Goal: Task Accomplishment & Management: Use online tool/utility

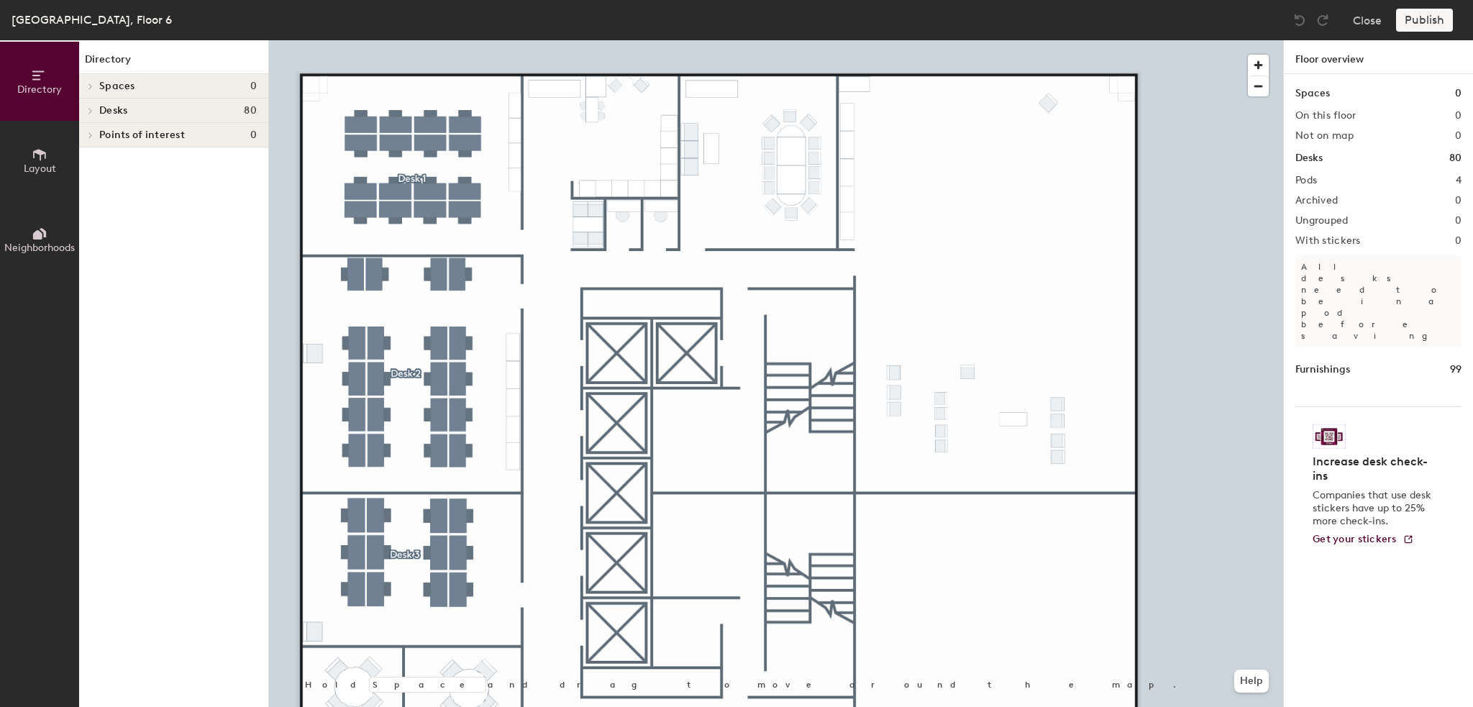
click at [1045, 40] on div at bounding box center [776, 40] width 1014 height 0
click at [1048, 150] on span "Delete" at bounding box center [1049, 140] width 50 height 24
drag, startPoint x: 10, startPoint y: 135, endPoint x: 14, endPoint y: 146, distance: 12.1
click at [14, 146] on button "Layout" at bounding box center [39, 160] width 79 height 79
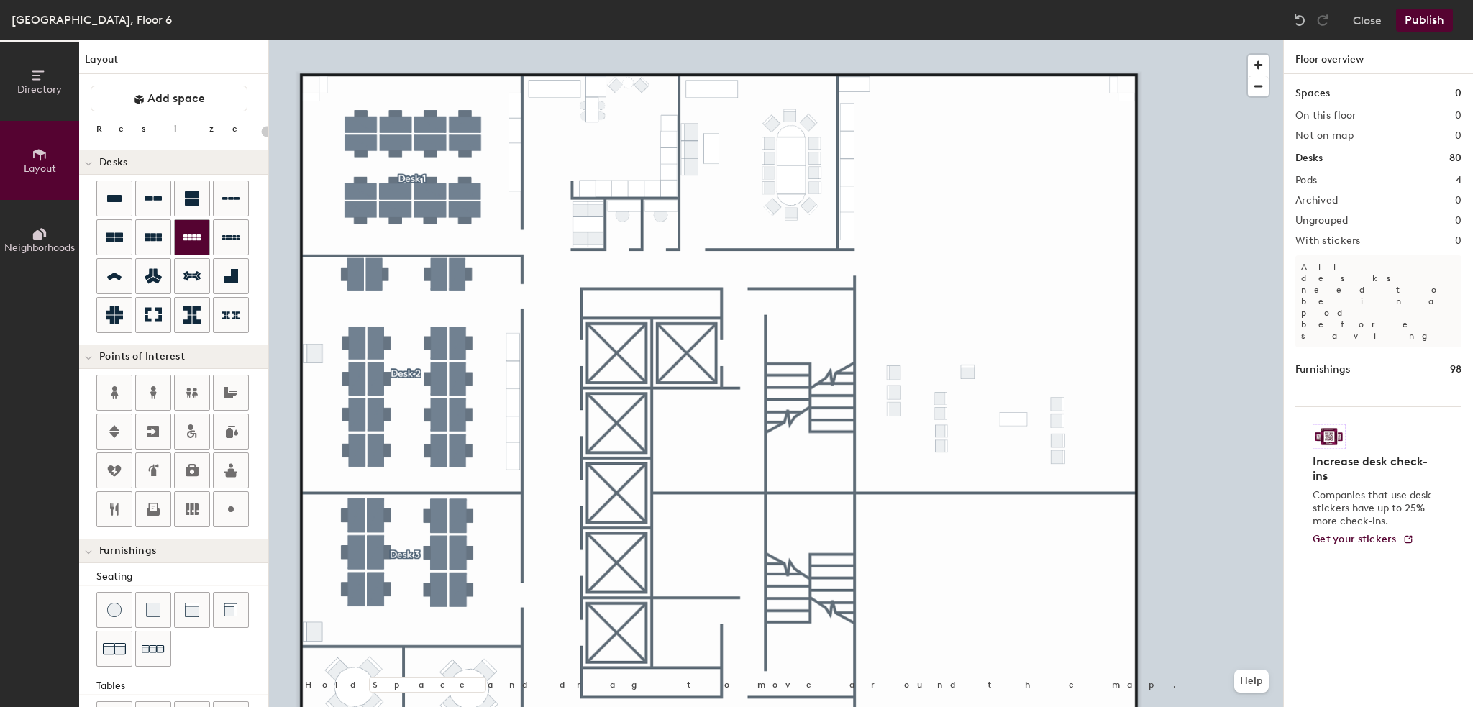
click at [191, 244] on icon at bounding box center [191, 237] width 17 height 17
click at [143, 235] on div at bounding box center [153, 237] width 35 height 35
drag, startPoint x: 161, startPoint y: 238, endPoint x: 163, endPoint y: 250, distance: 11.7
click at [161, 253] on div at bounding box center [153, 237] width 35 height 35
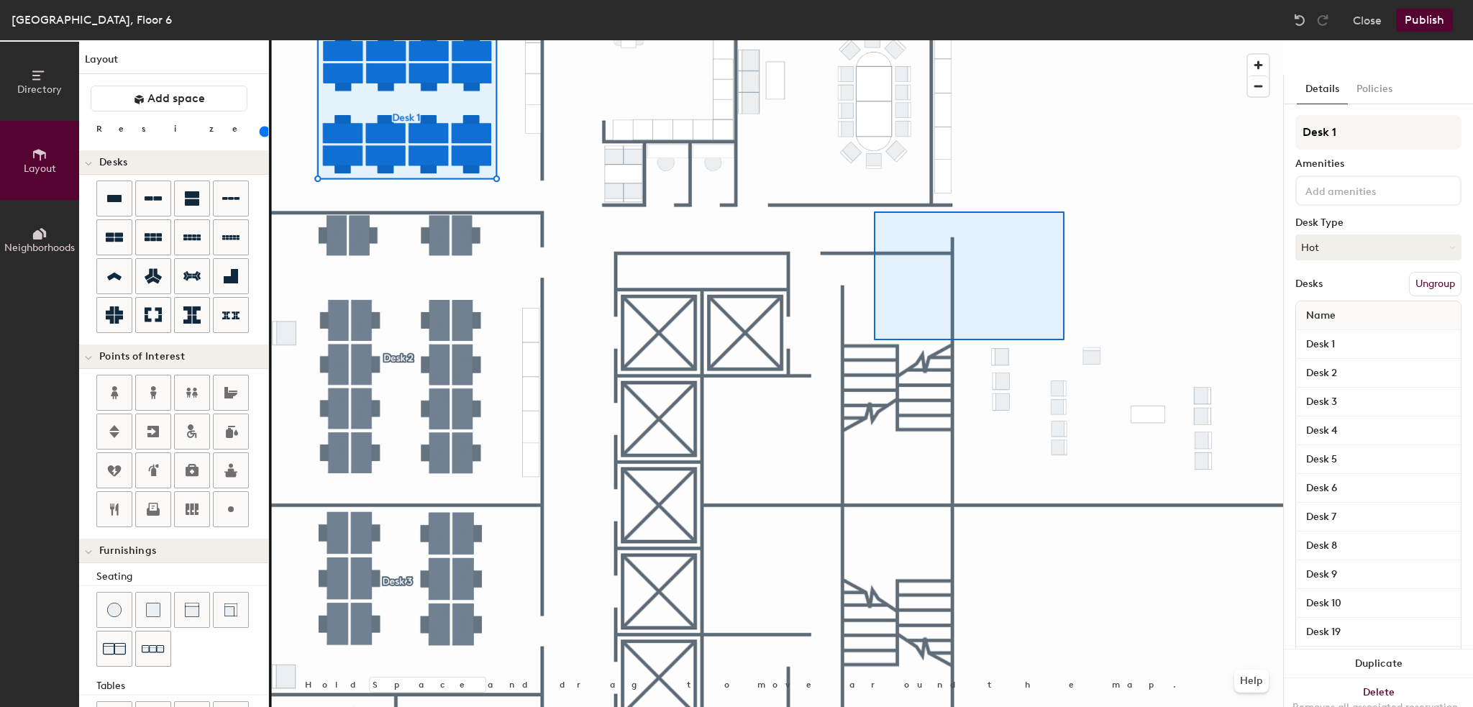
click at [879, 40] on div at bounding box center [776, 40] width 1014 height 0
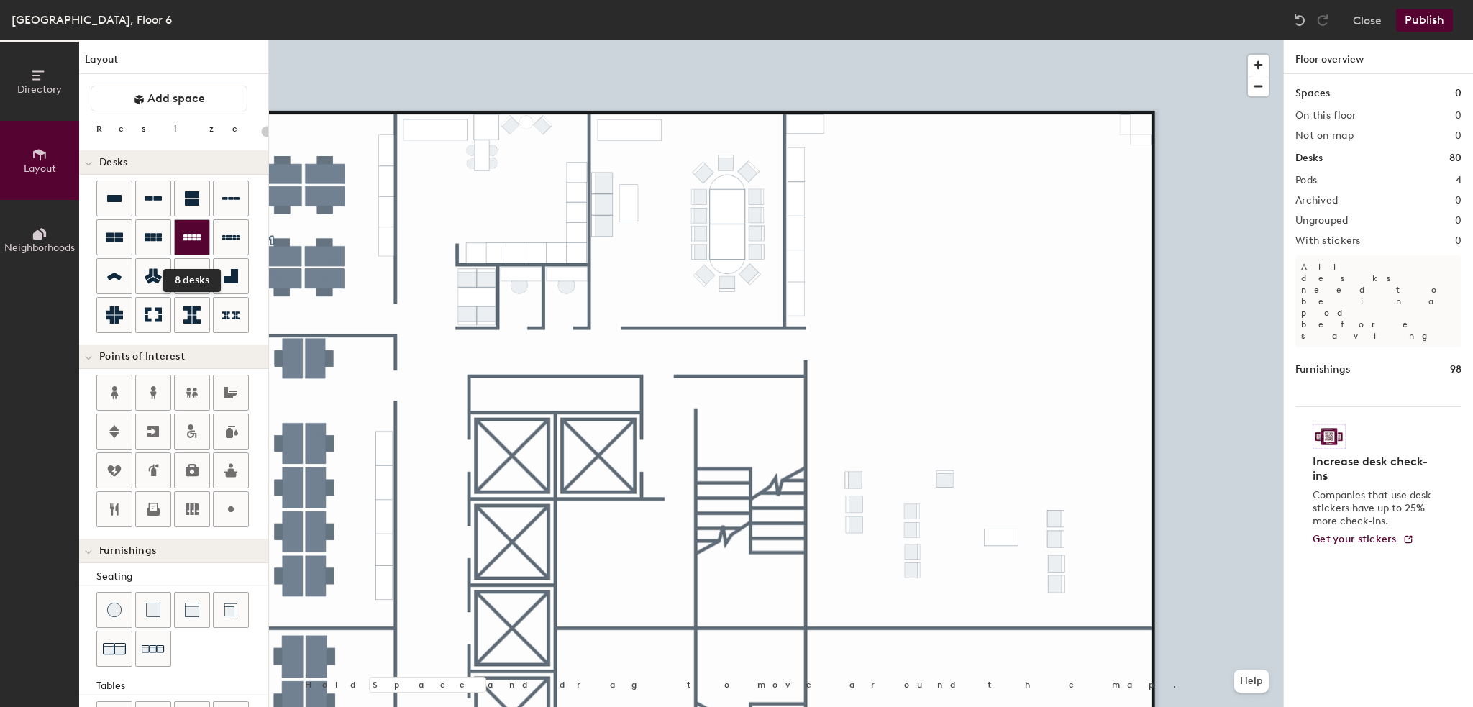
click at [204, 240] on div at bounding box center [192, 237] width 35 height 35
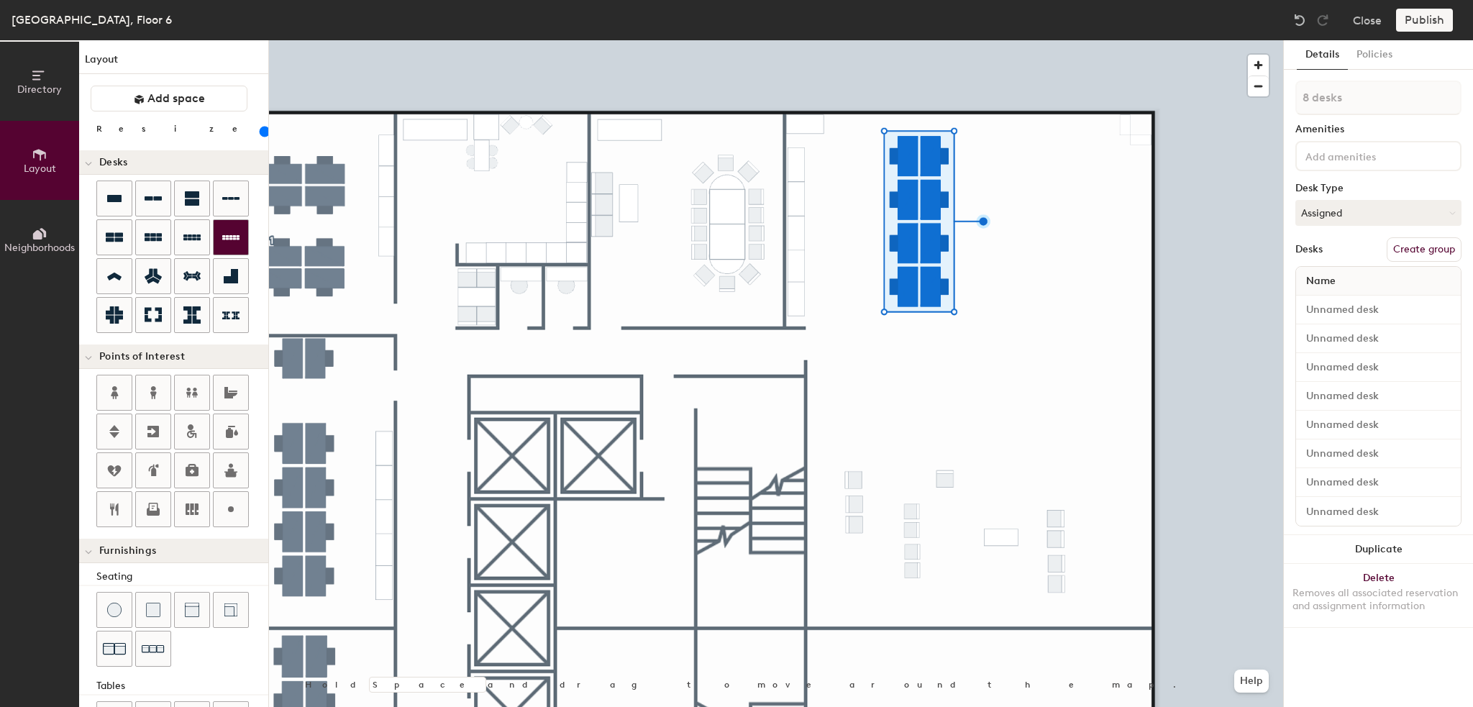
type input "140"
type input "1 desk"
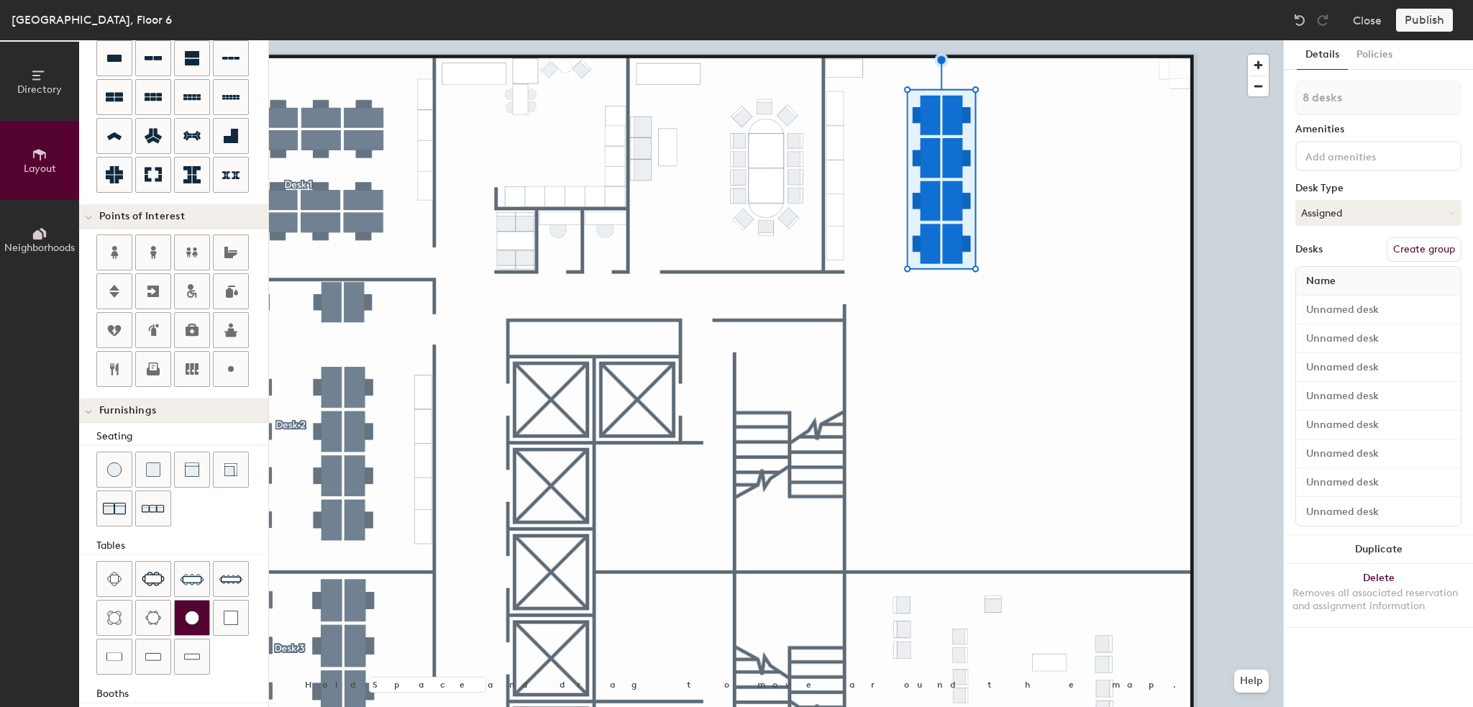
scroll to position [144, 0]
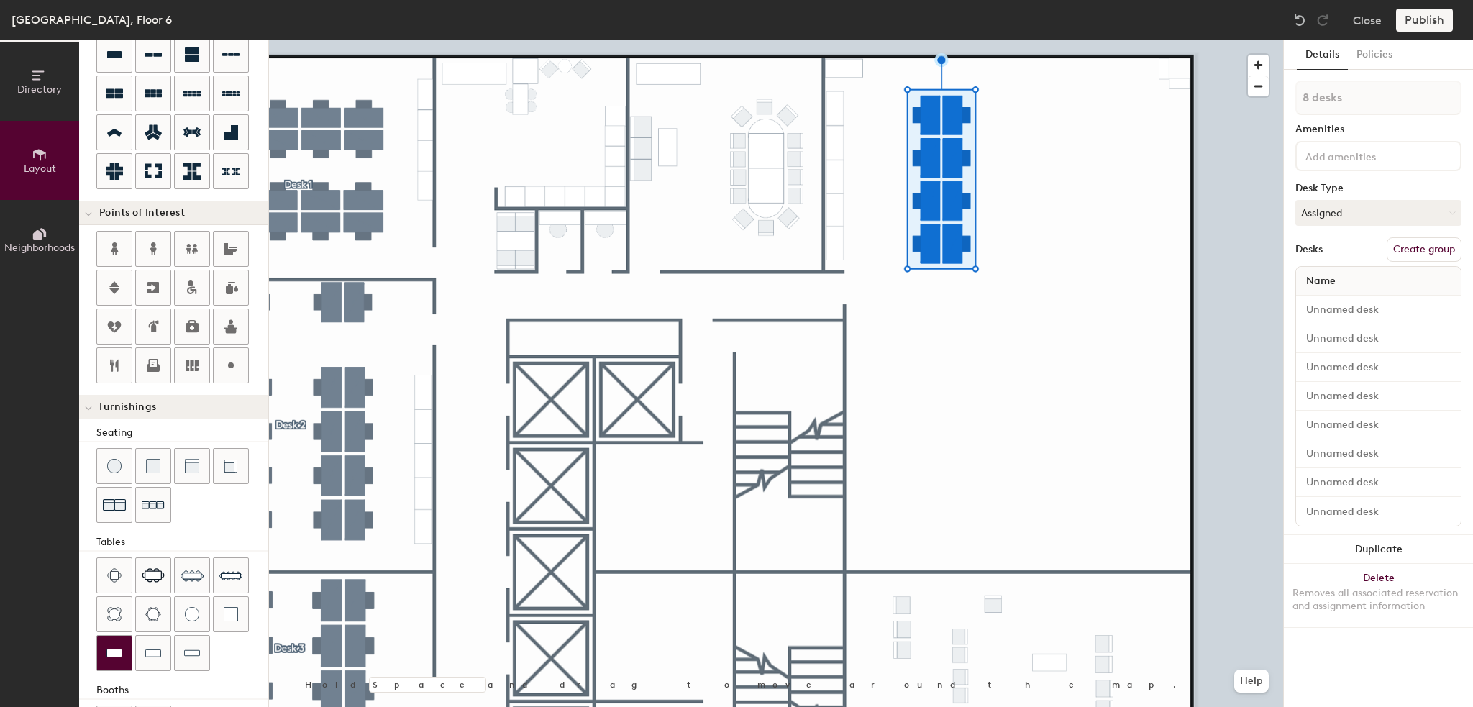
click at [112, 655] on img at bounding box center [114, 653] width 16 height 14
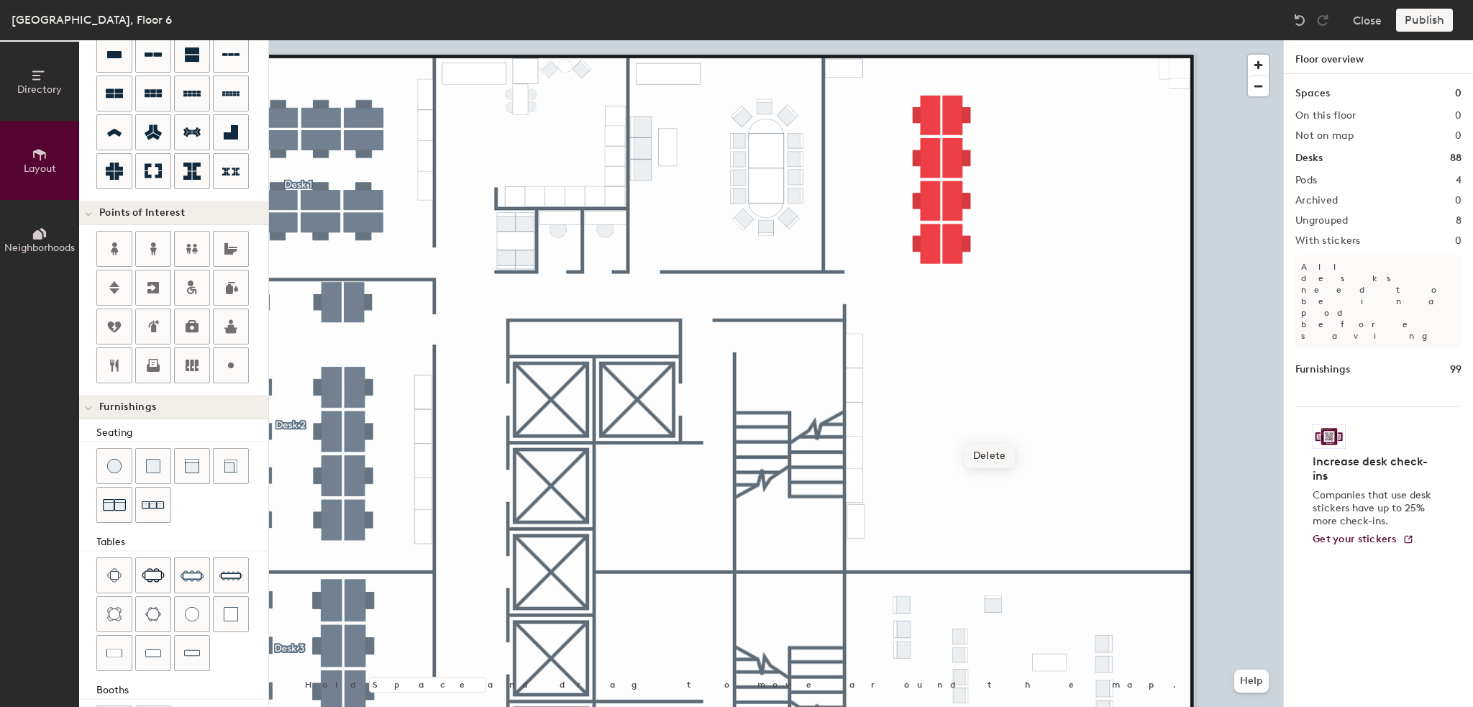
click at [991, 454] on span "Delete" at bounding box center [990, 456] width 50 height 24
click at [909, 40] on div at bounding box center [776, 40] width 1014 height 0
type input "40"
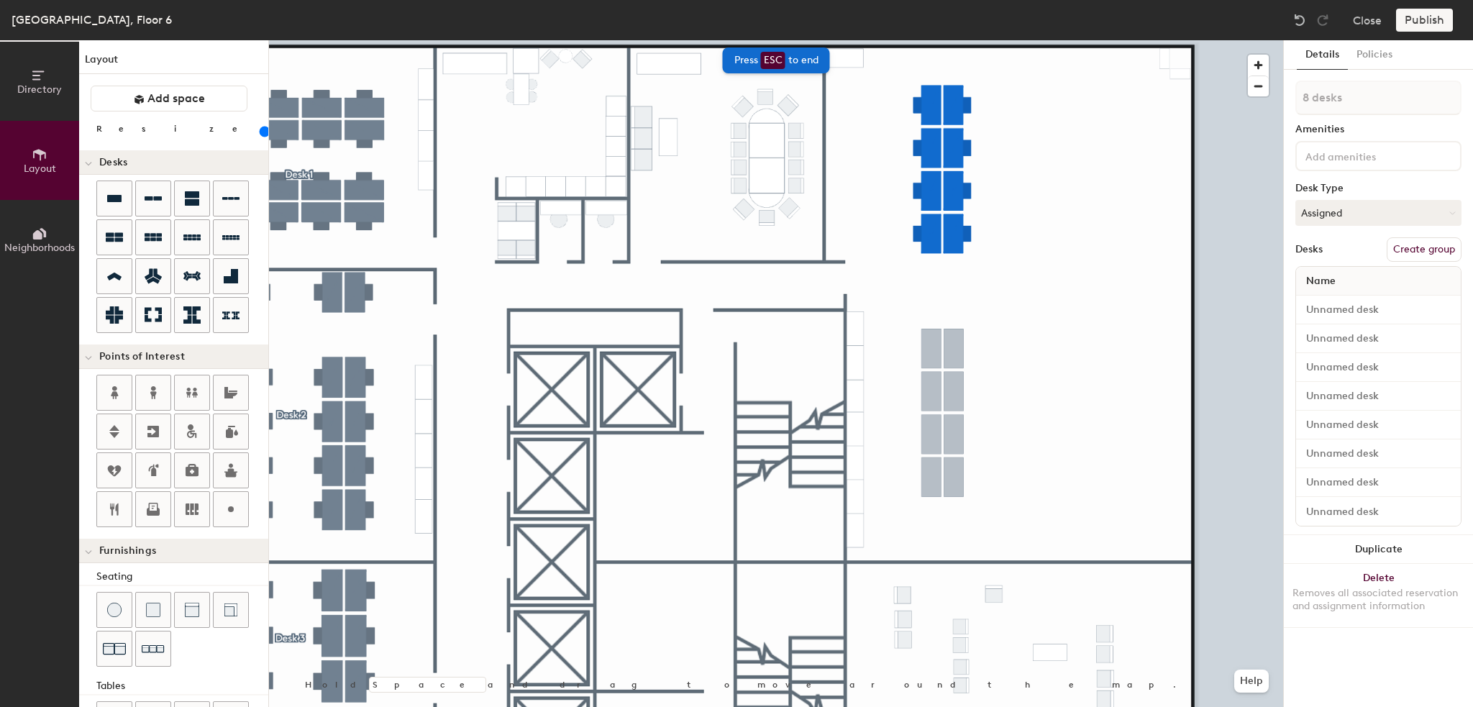
scroll to position [144, 0]
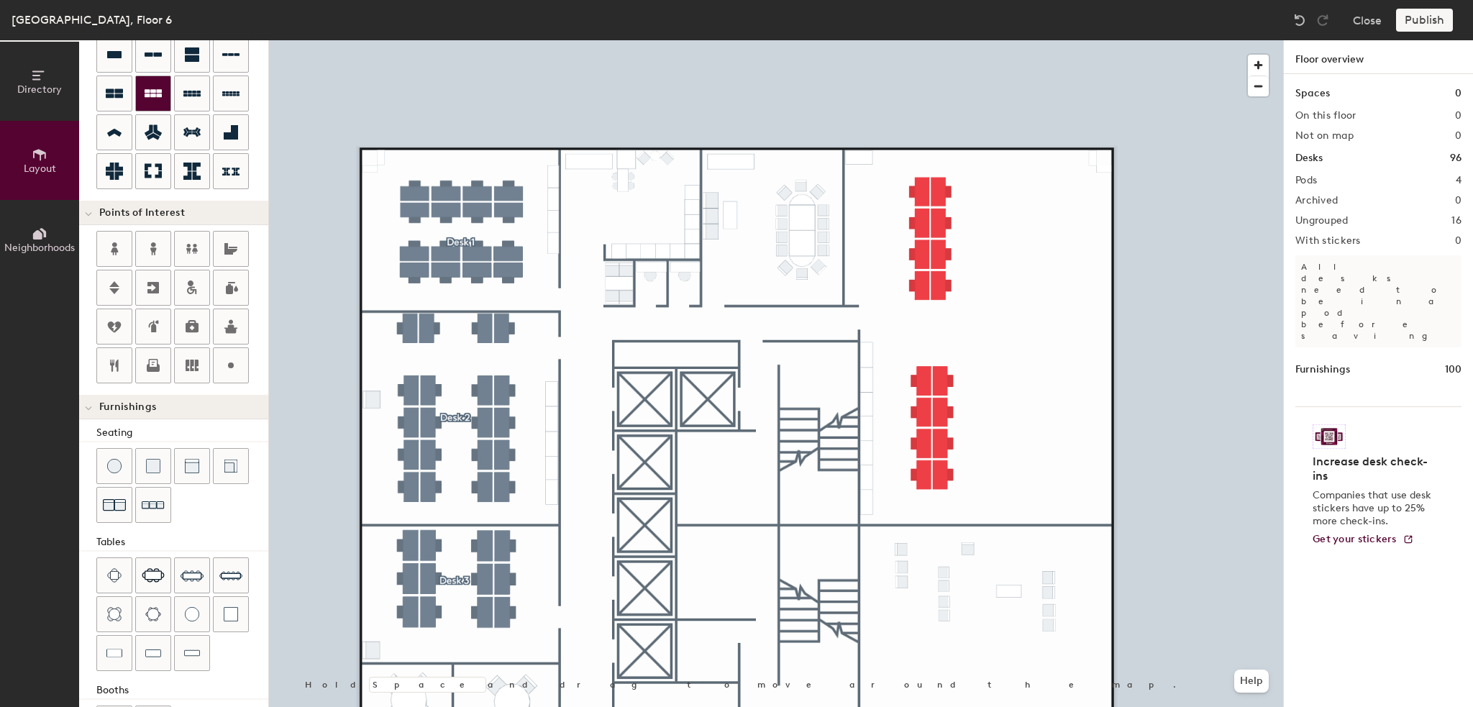
click at [153, 85] on icon at bounding box center [153, 93] width 17 height 17
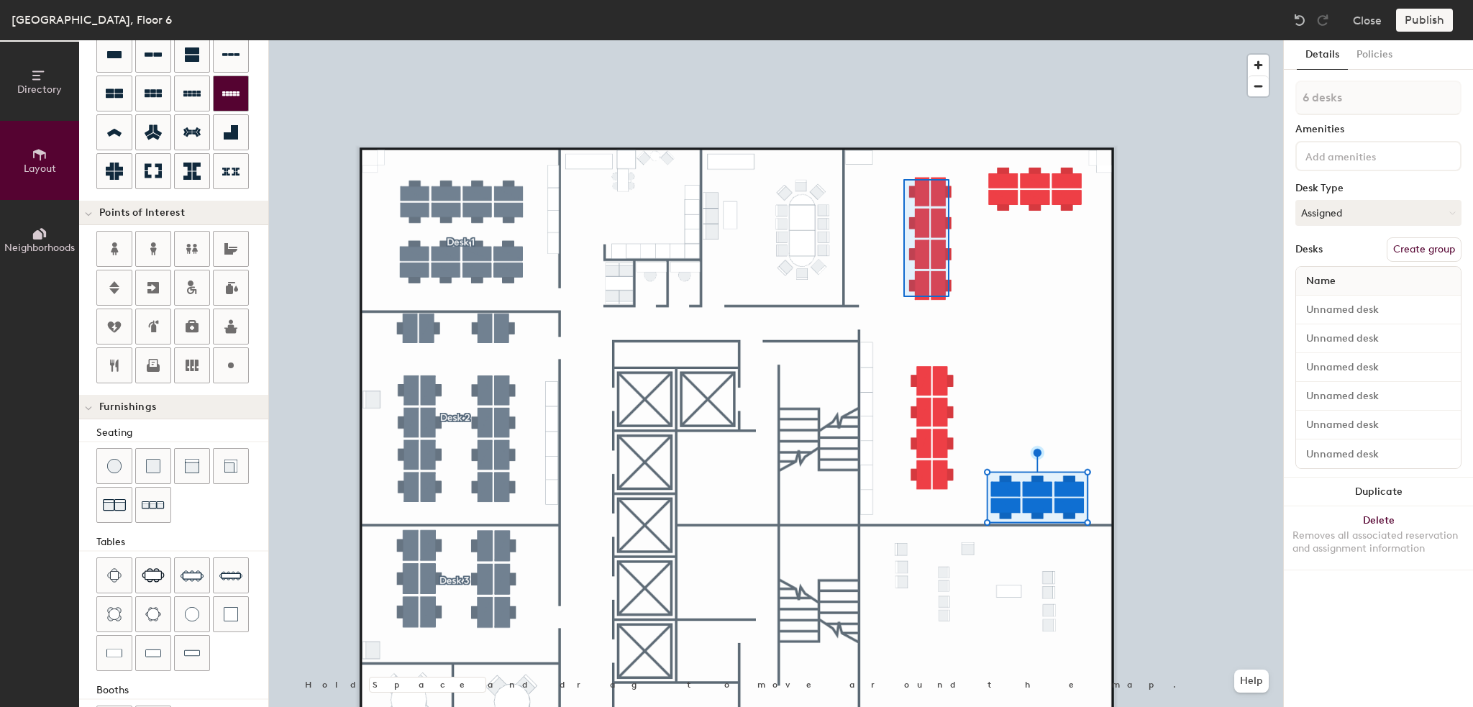
type input "140"
type input "8 desks"
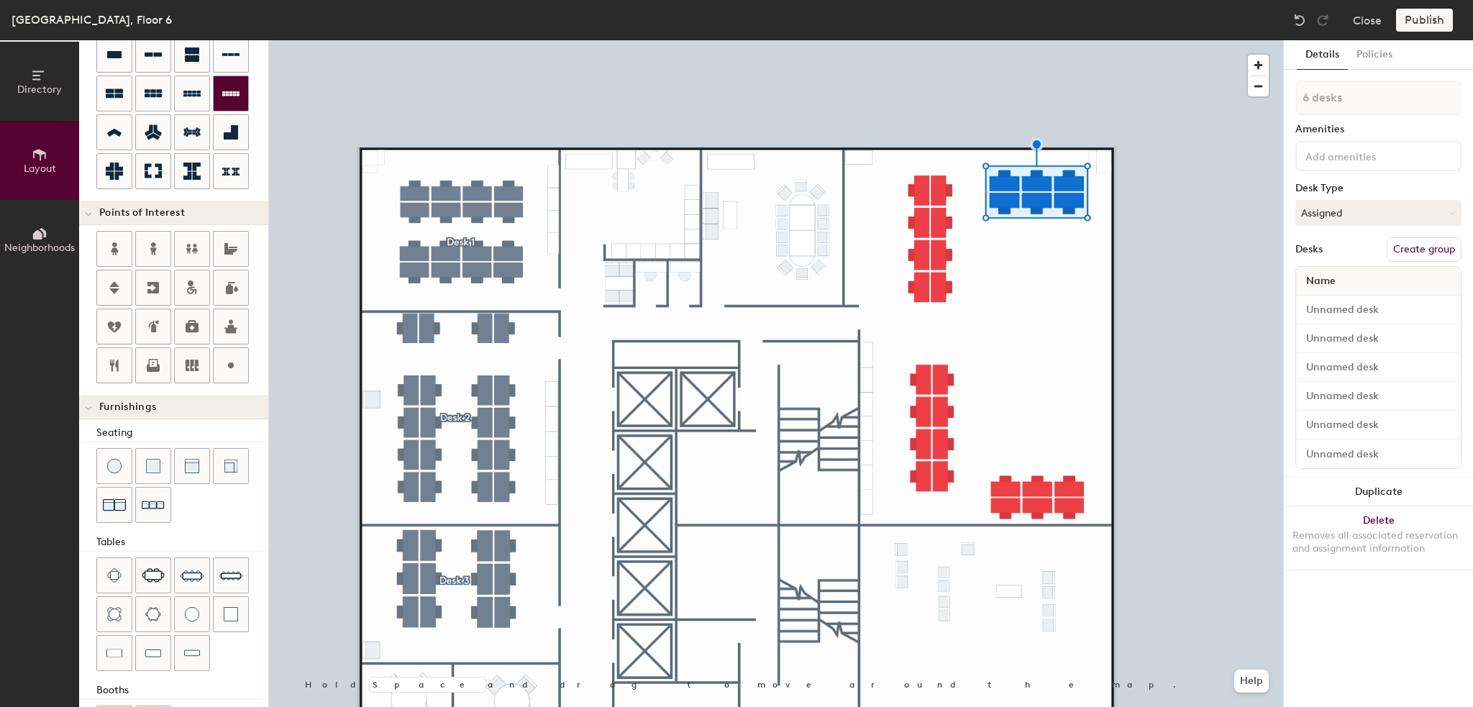
type input "140"
type input "1 desk"
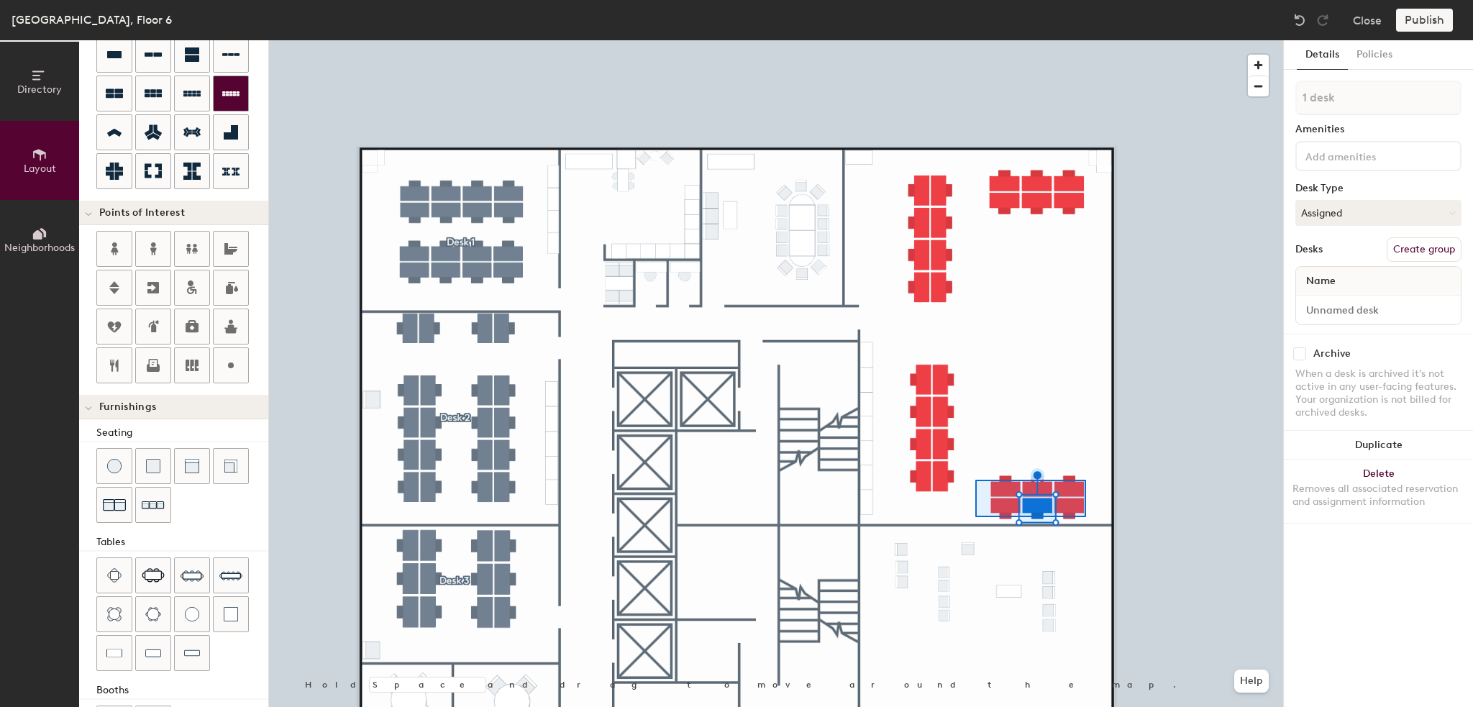
type input "140"
type input "6 desks"
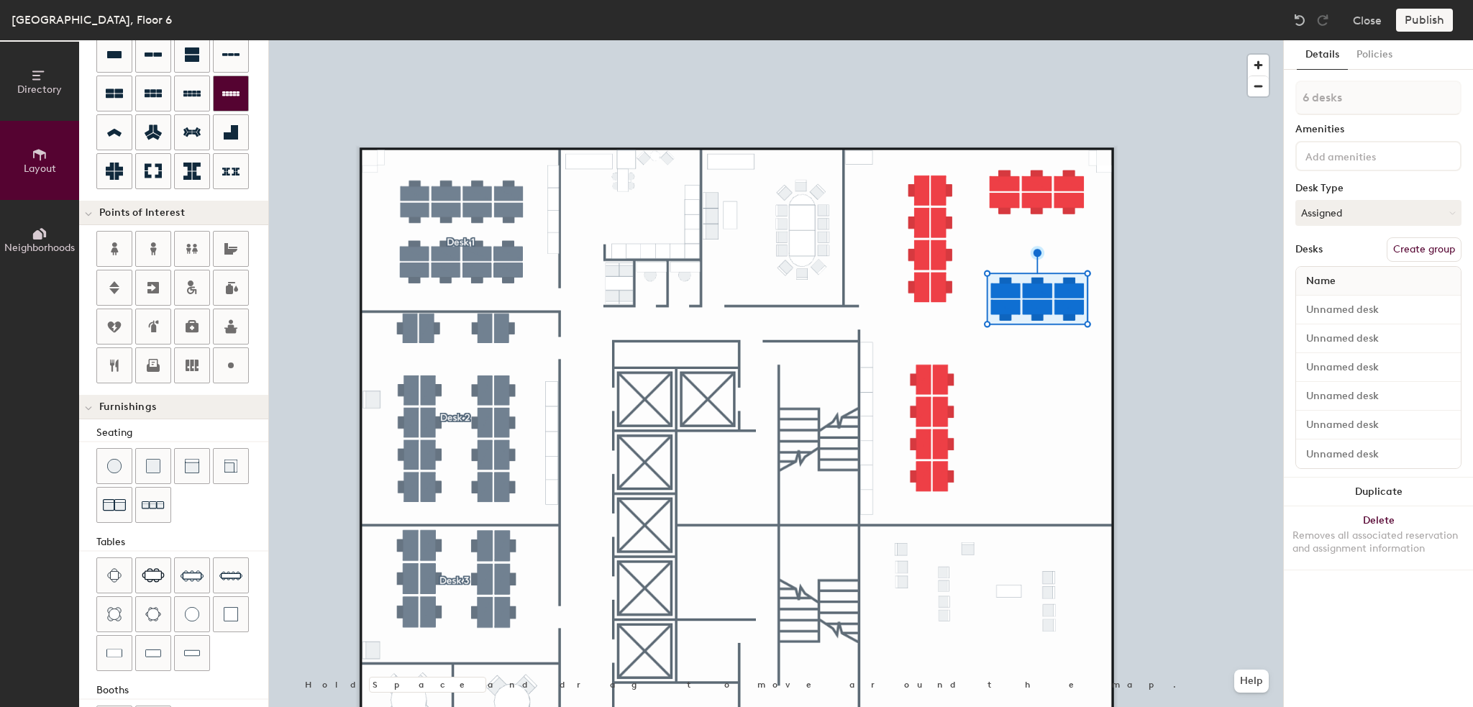
type input "140"
type input "1 desk"
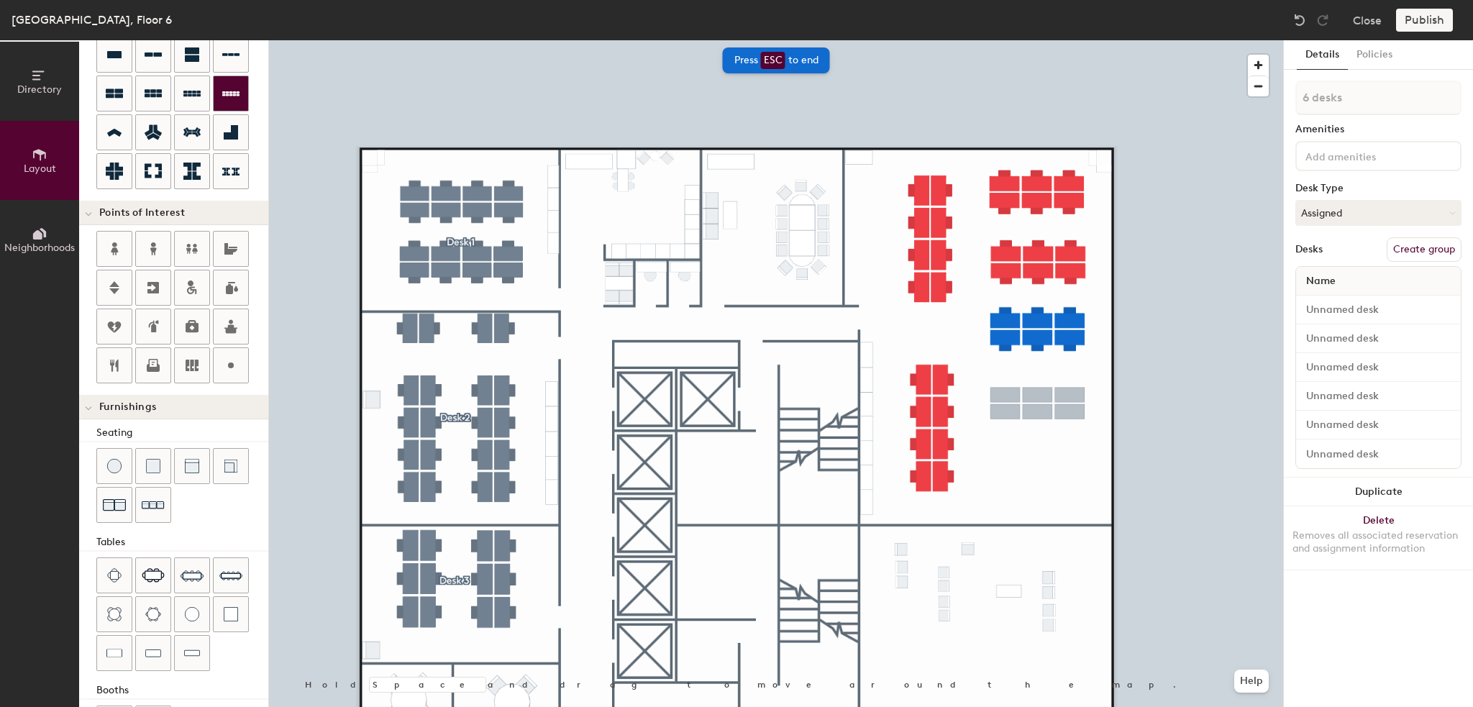
type input "140"
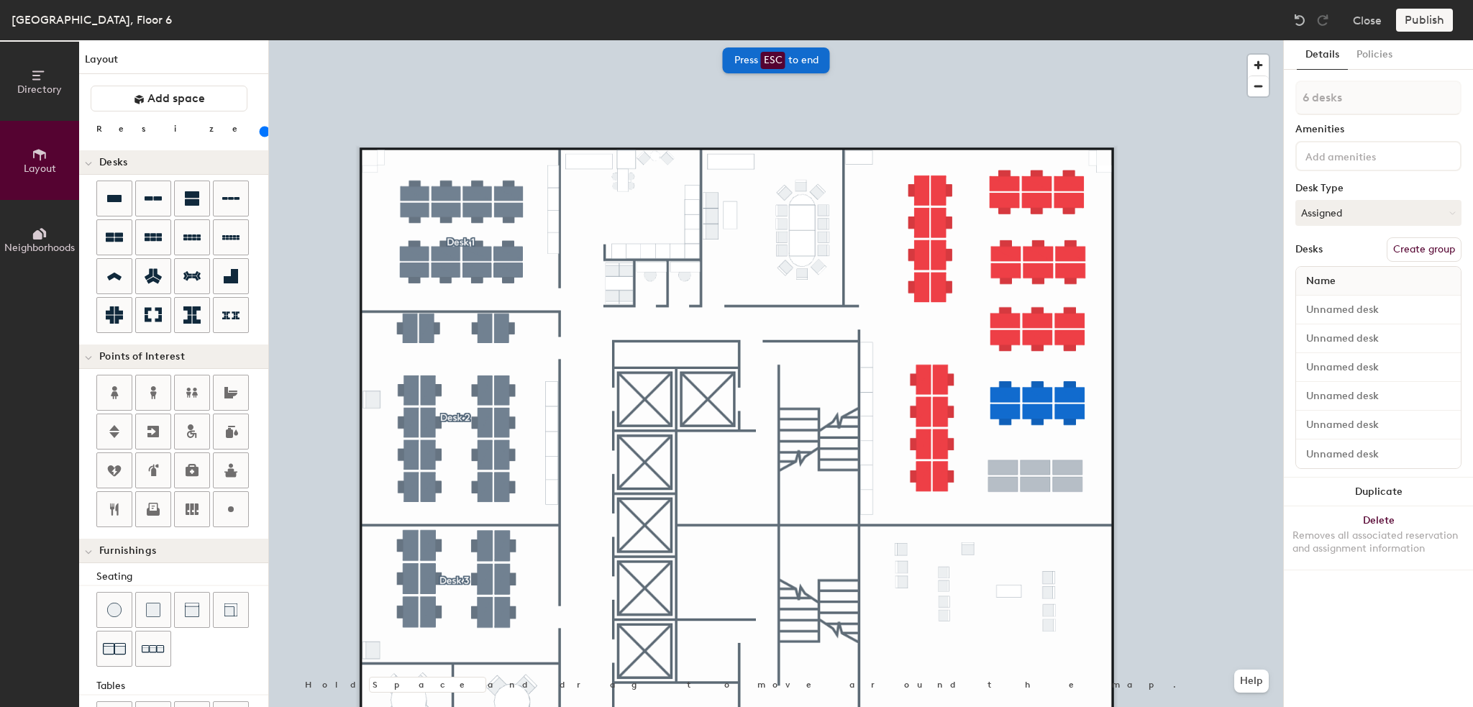
scroll to position [144, 0]
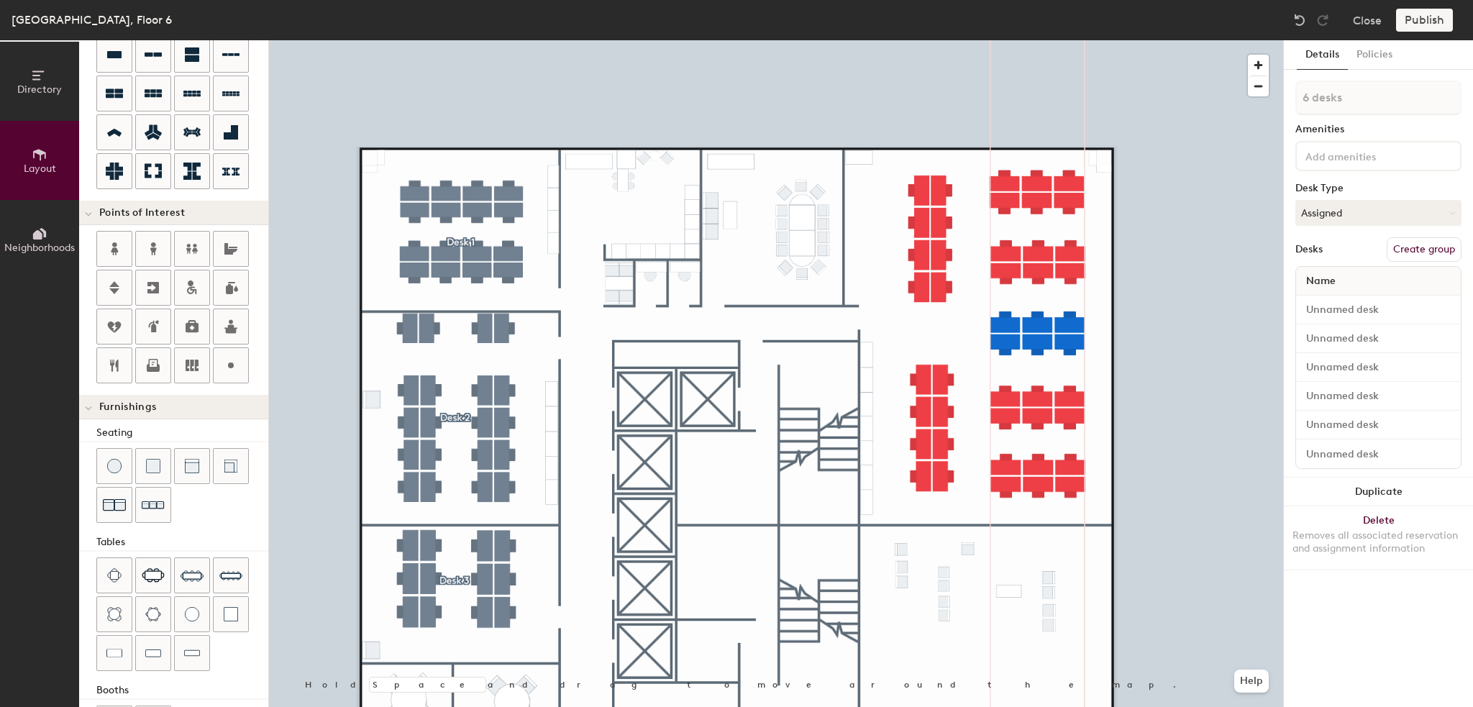
type input "140"
type input "1 desk"
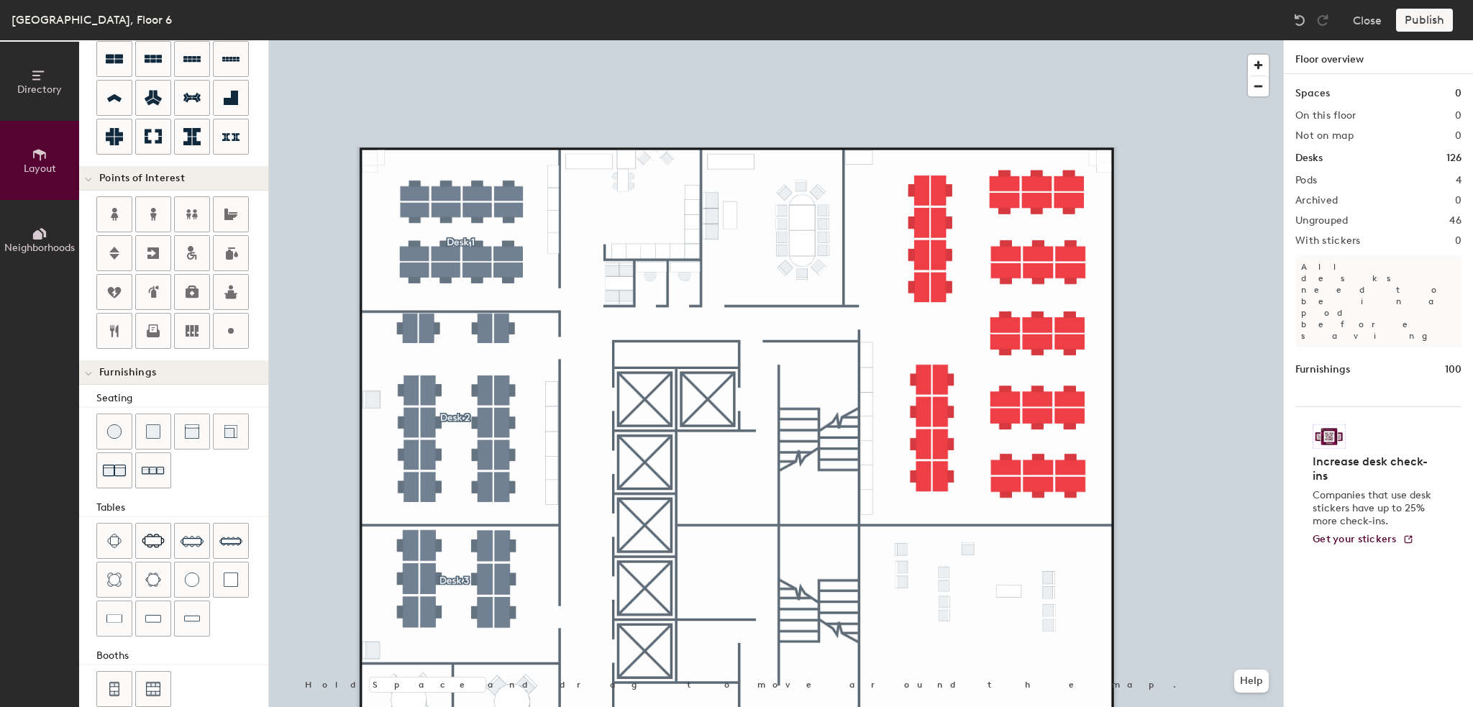
scroll to position [196, 0]
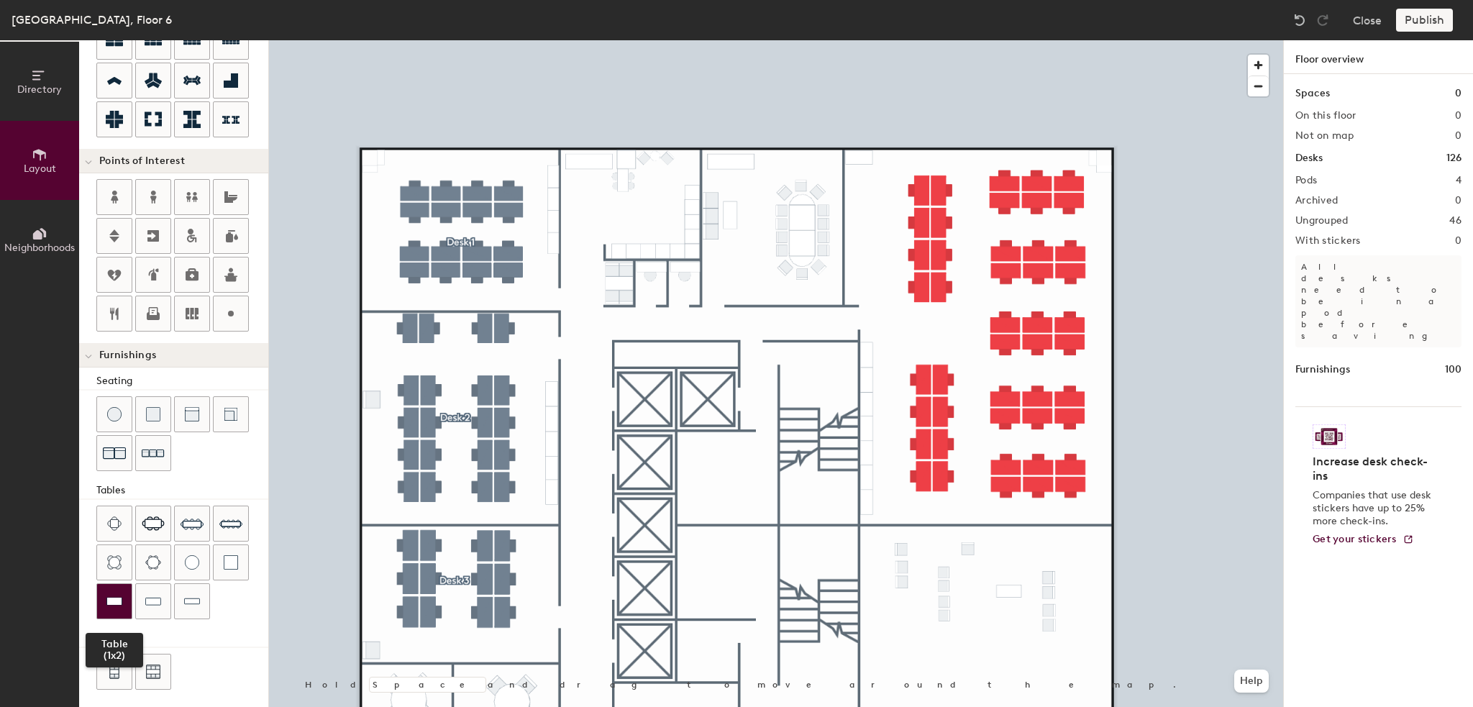
drag, startPoint x: 106, startPoint y: 599, endPoint x: 121, endPoint y: 595, distance: 15.7
click at [106, 599] on img at bounding box center [114, 601] width 16 height 14
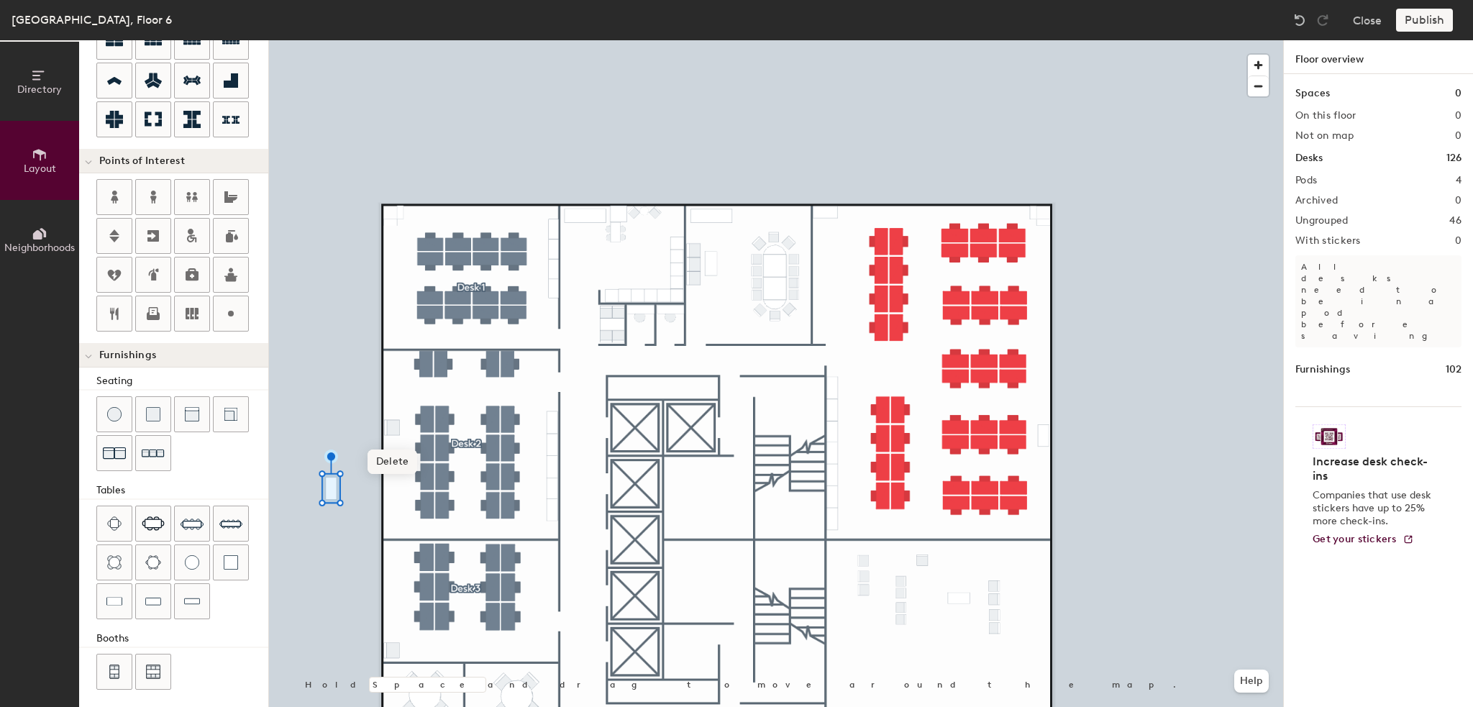
click at [395, 463] on span "Delete" at bounding box center [393, 462] width 50 height 24
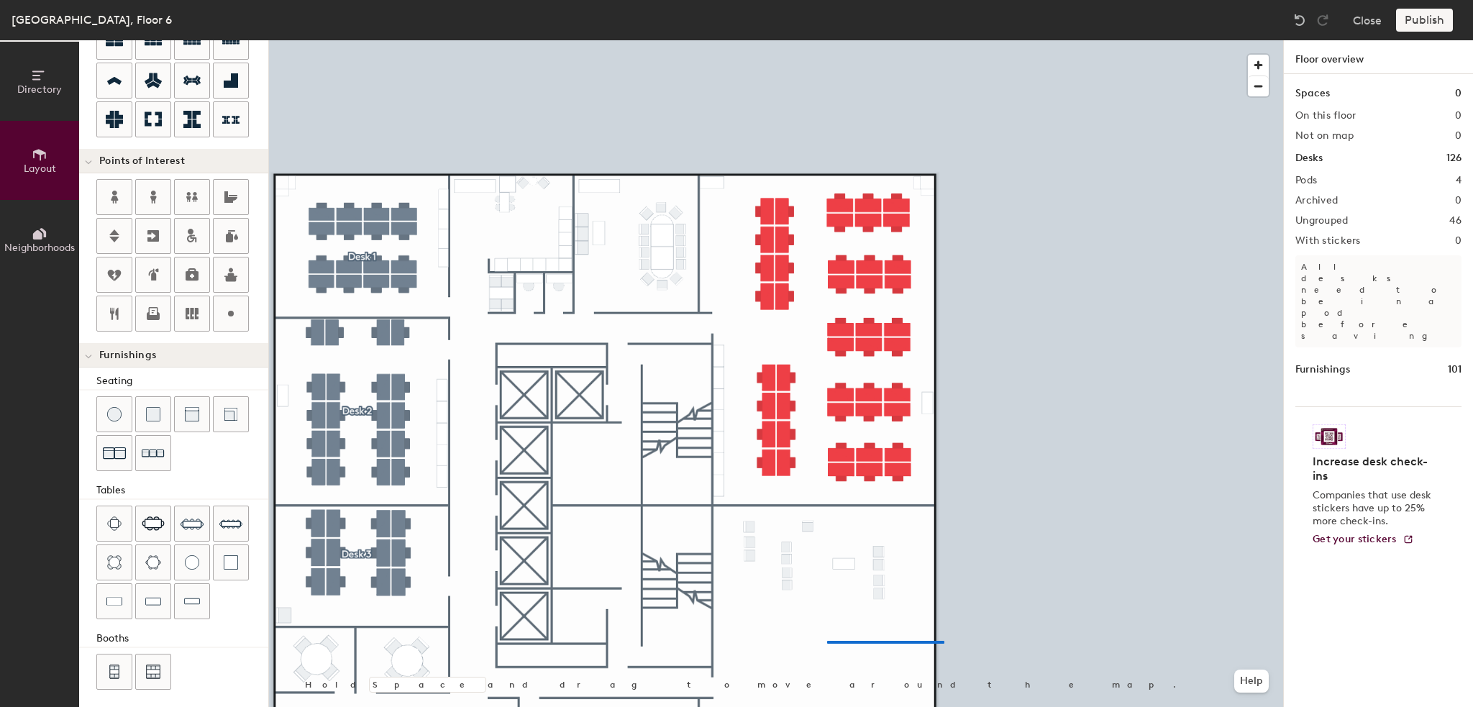
click at [952, 40] on div at bounding box center [776, 40] width 1014 height 0
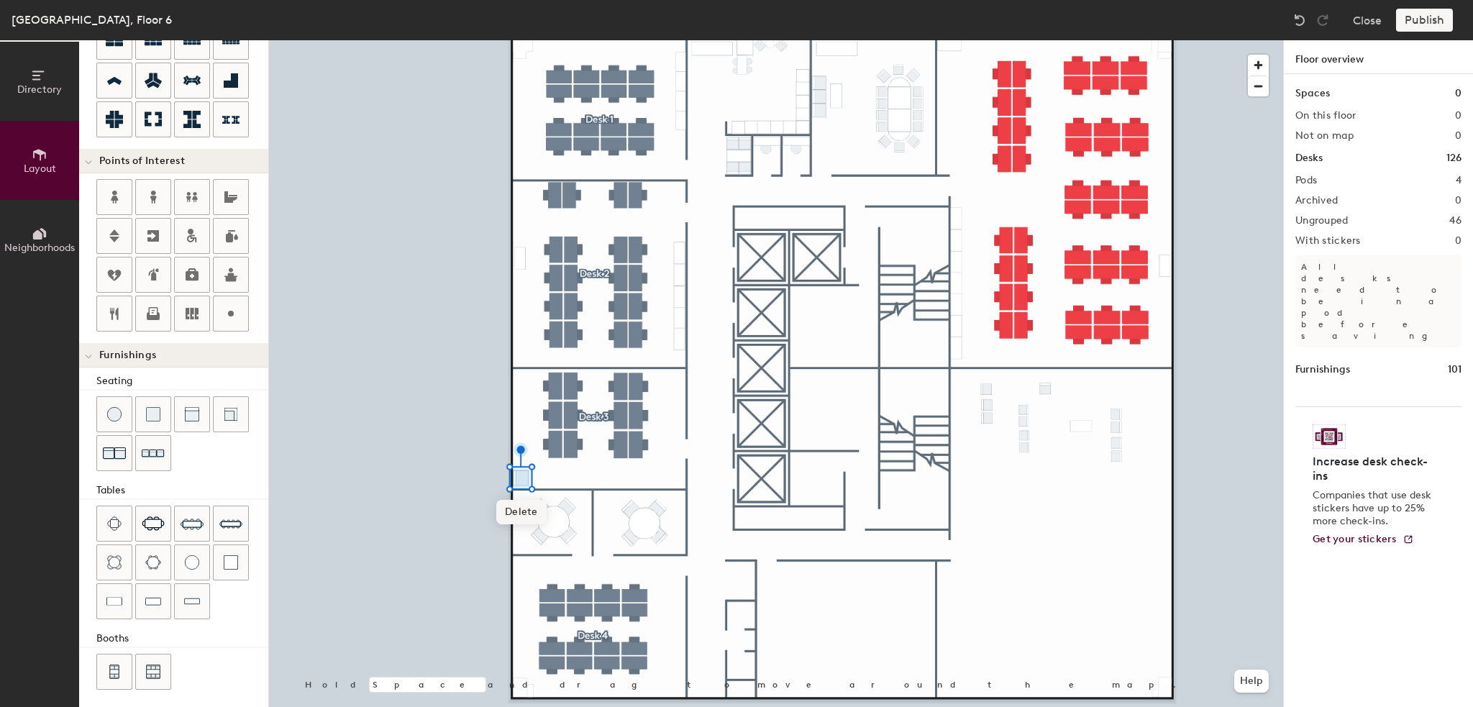
click at [533, 511] on span "Delete" at bounding box center [521, 512] width 50 height 24
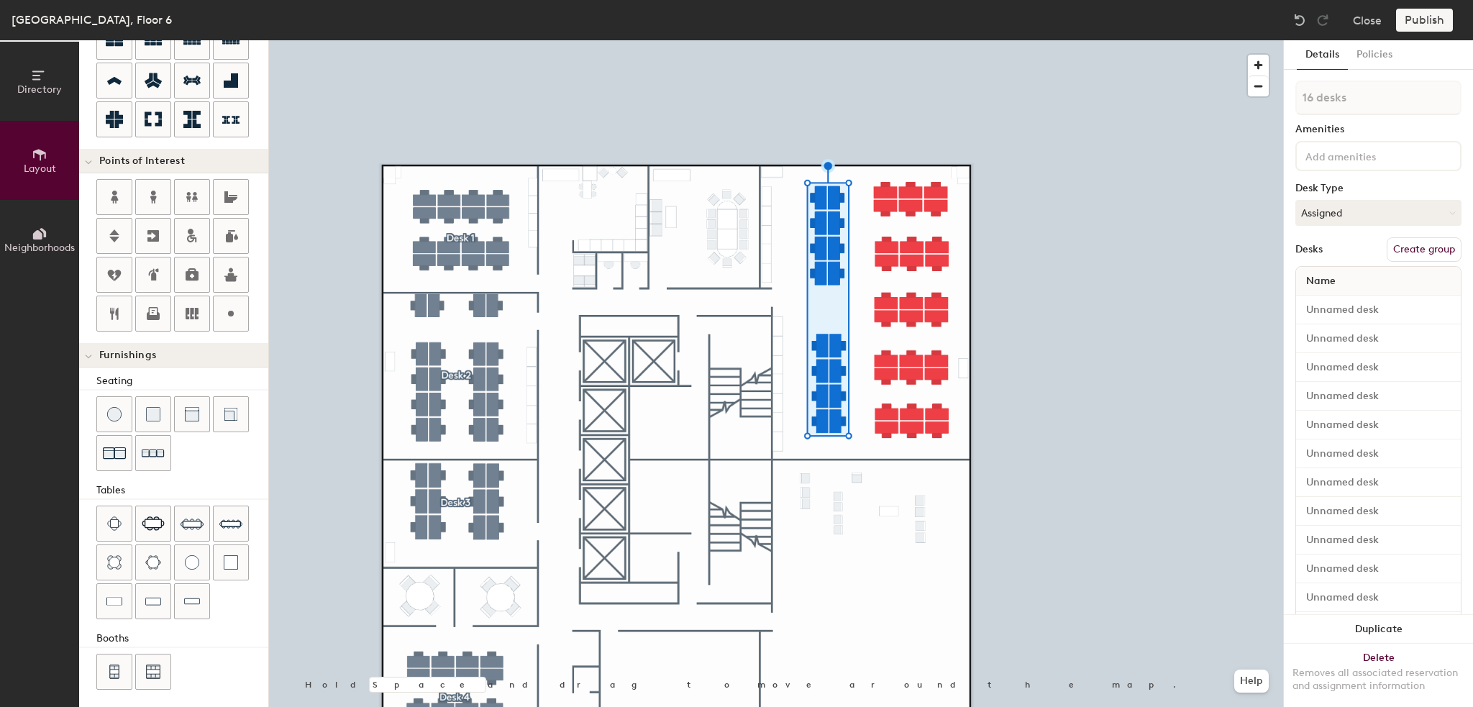
click at [1403, 247] on button "Create group" at bounding box center [1424, 249] width 75 height 24
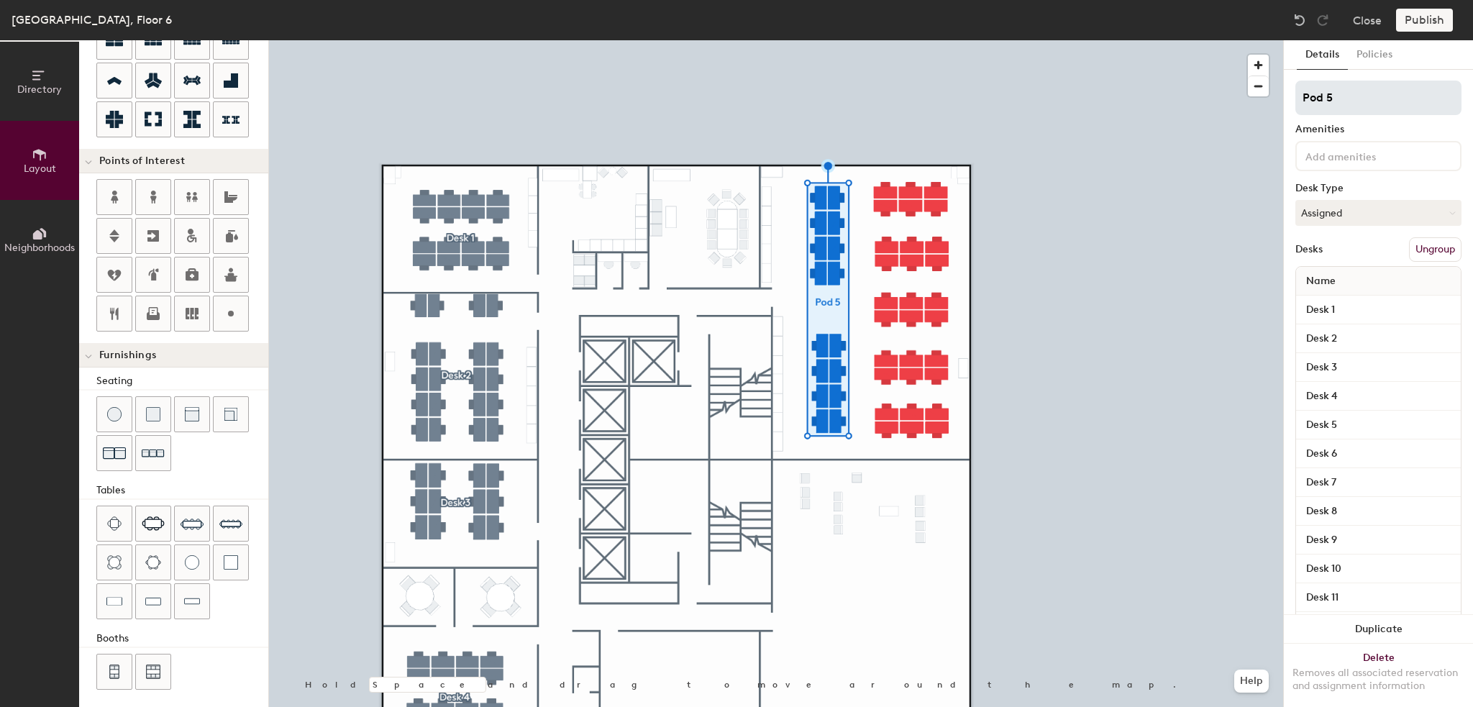
type input "140"
drag, startPoint x: 1334, startPoint y: 94, endPoint x: 1267, endPoint y: 95, distance: 66.9
click at [1267, 95] on div "Directory Layout Neighborhoods Layout Add space Resize Desks Points of Interest…" at bounding box center [736, 373] width 1473 height 667
type input "D"
type input "140"
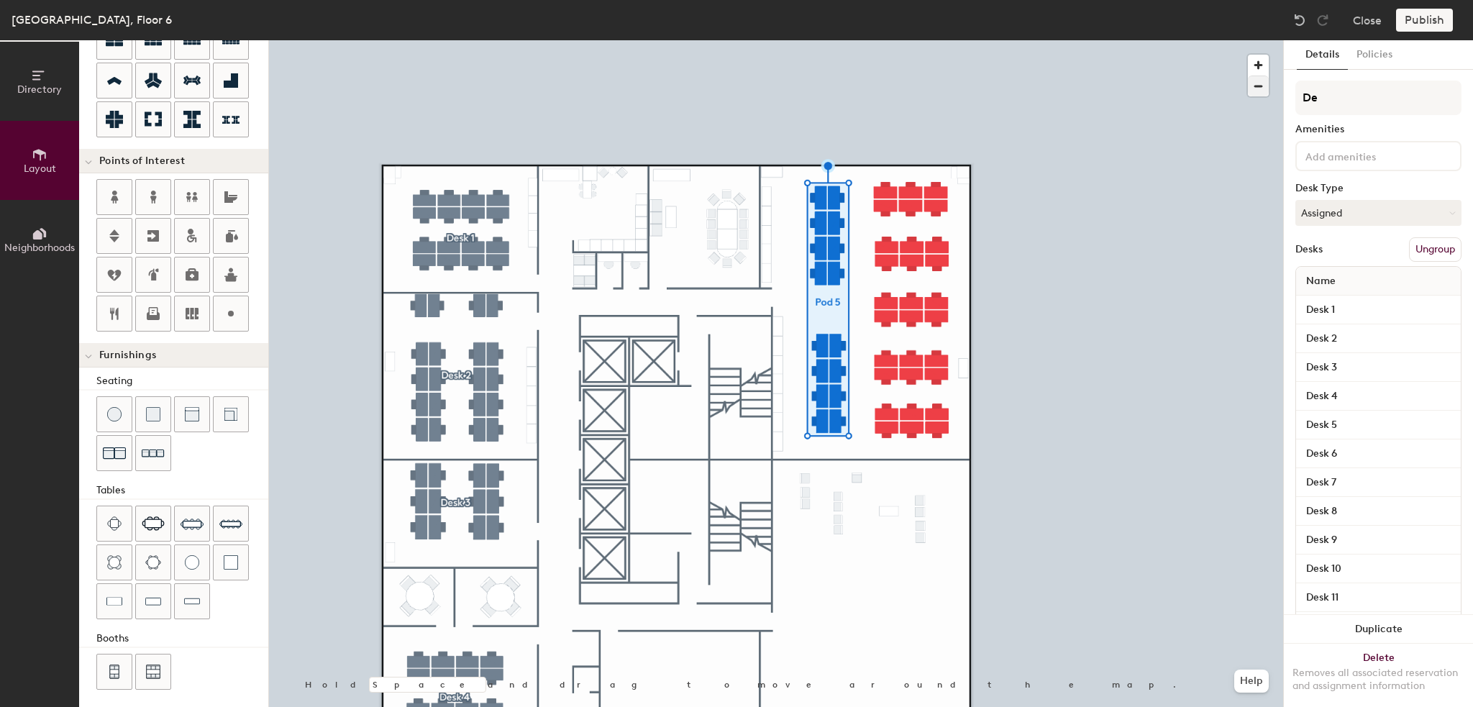
type input "Des"
type input "140"
type input "Desk"
type input "140"
type input "Desk"
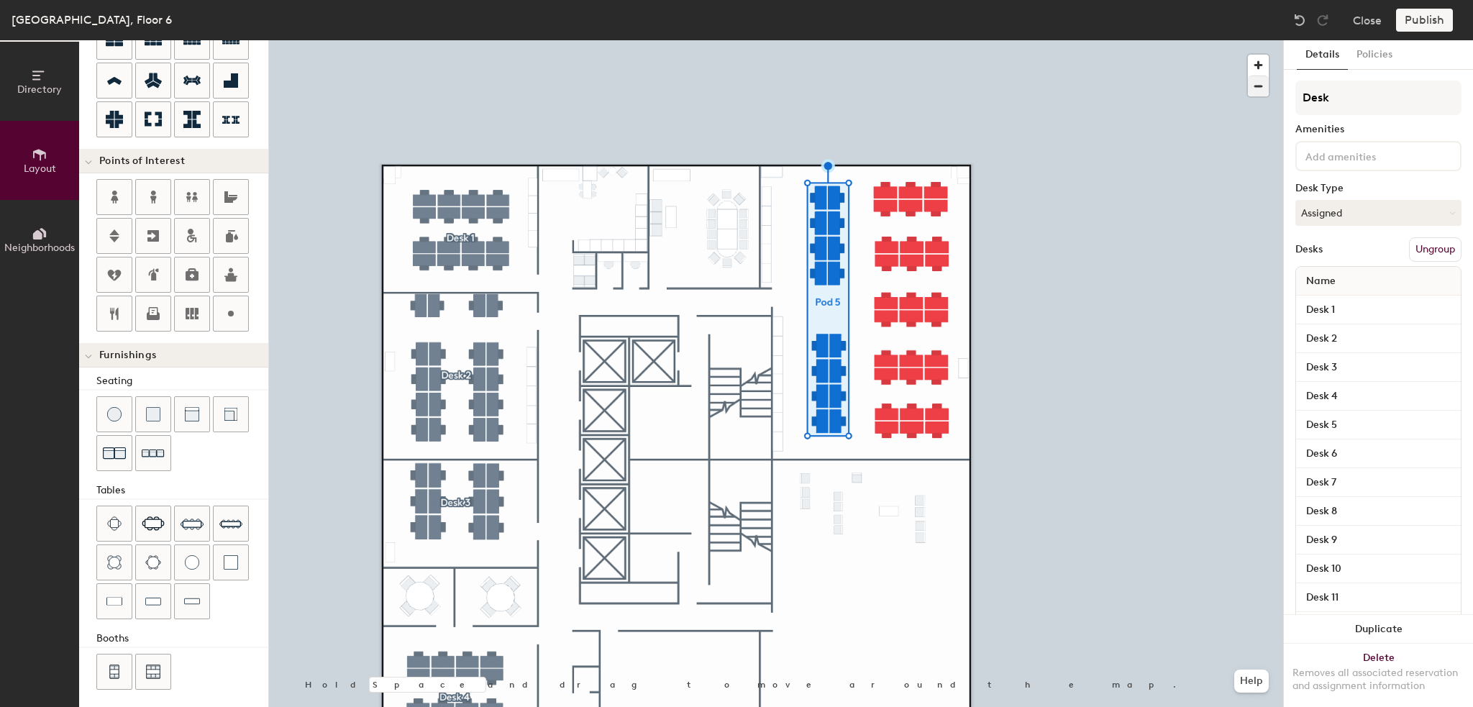
type input "140"
type input "Desk 4"
type input "140"
type input "Desk 4"
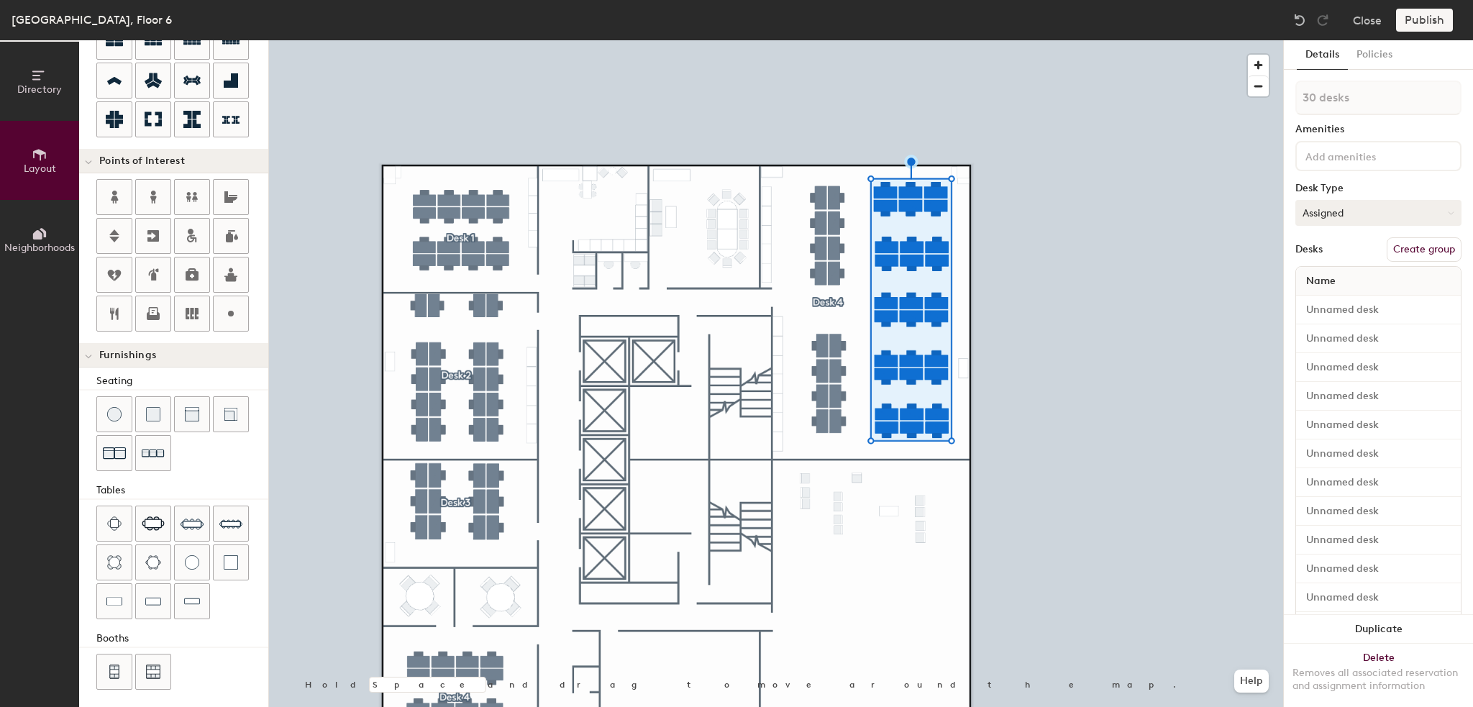
type input "140"
click at [1396, 215] on button "Assigned" at bounding box center [1379, 213] width 166 height 26
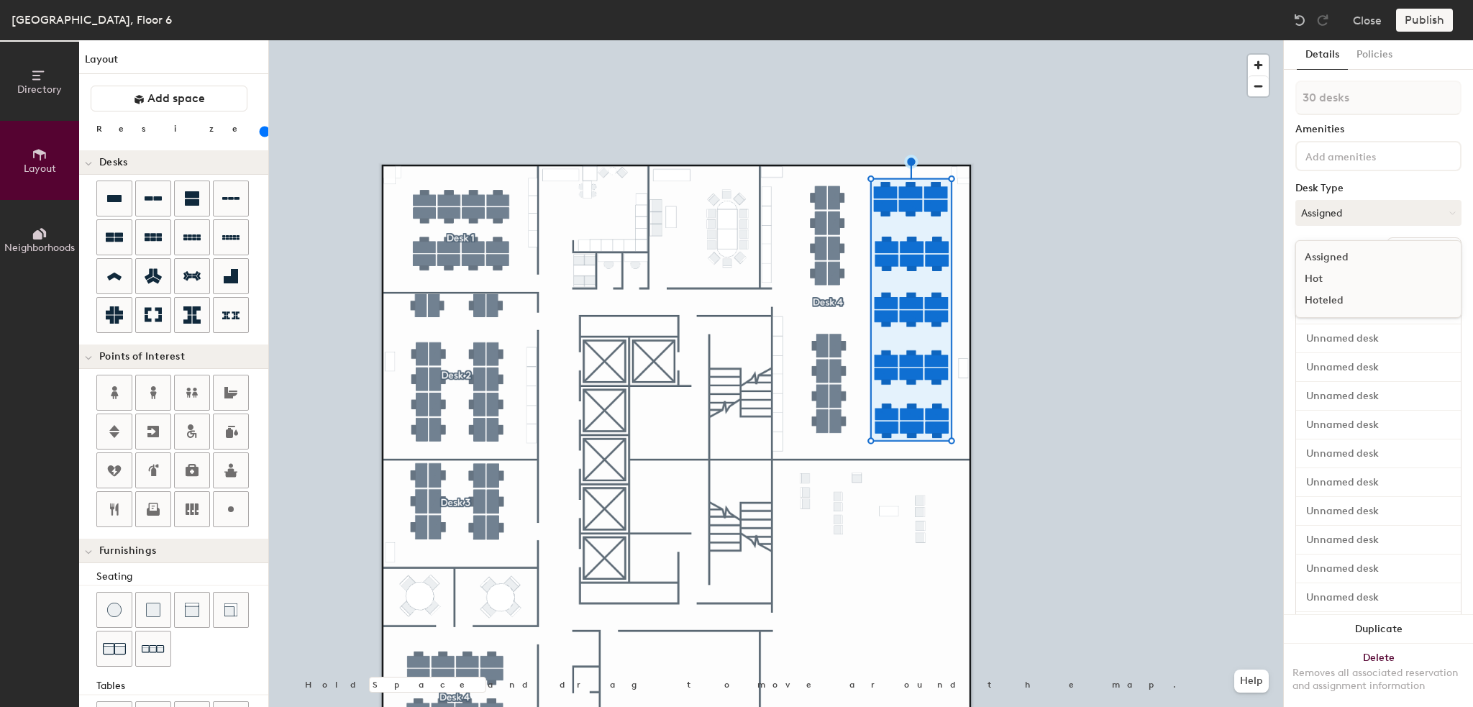
scroll to position [196, 0]
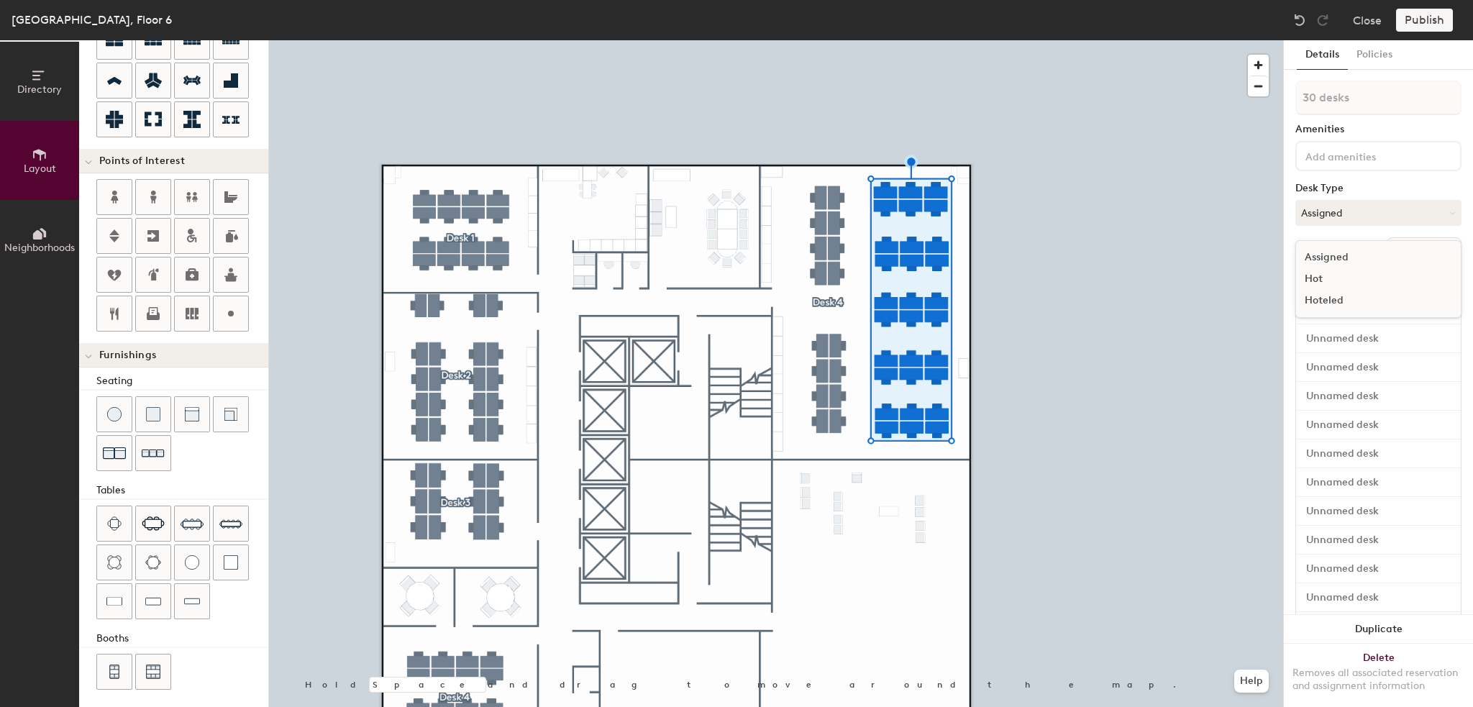
click at [1324, 276] on div "Hot" at bounding box center [1368, 279] width 144 height 22
click at [1401, 249] on button "Create group" at bounding box center [1424, 249] width 75 height 24
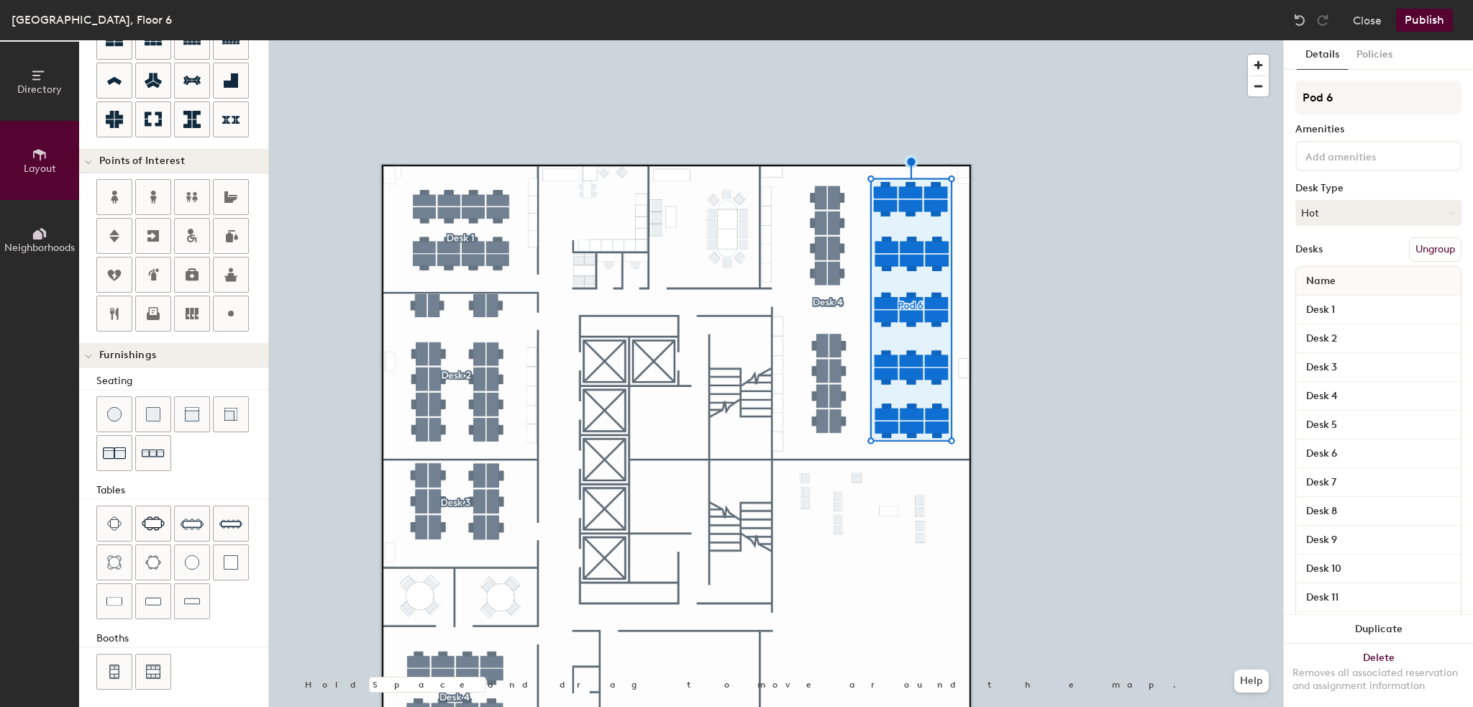
type input "140"
type input "Pod"
type input "140"
type input "P"
type input "140"
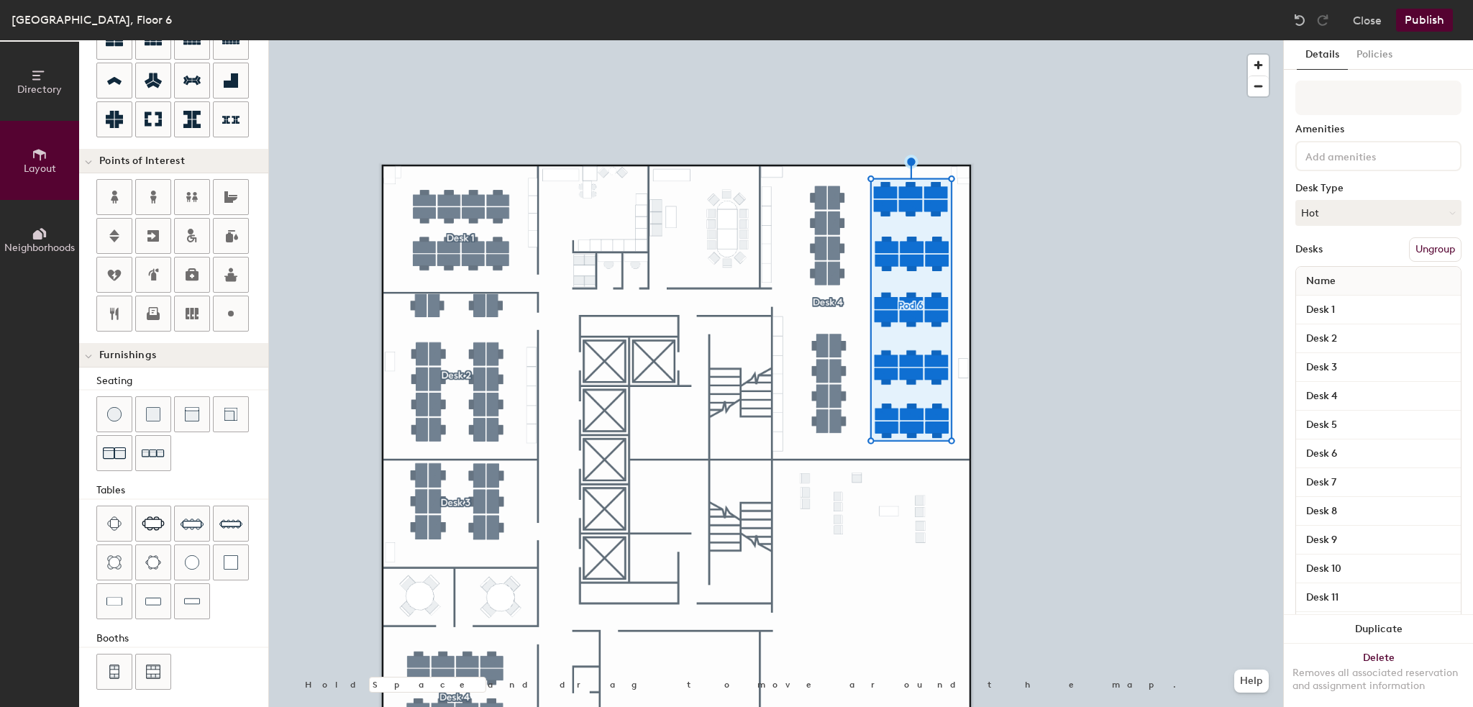
type input "D"
type input "140"
type input "De"
type input "140"
type input "Des"
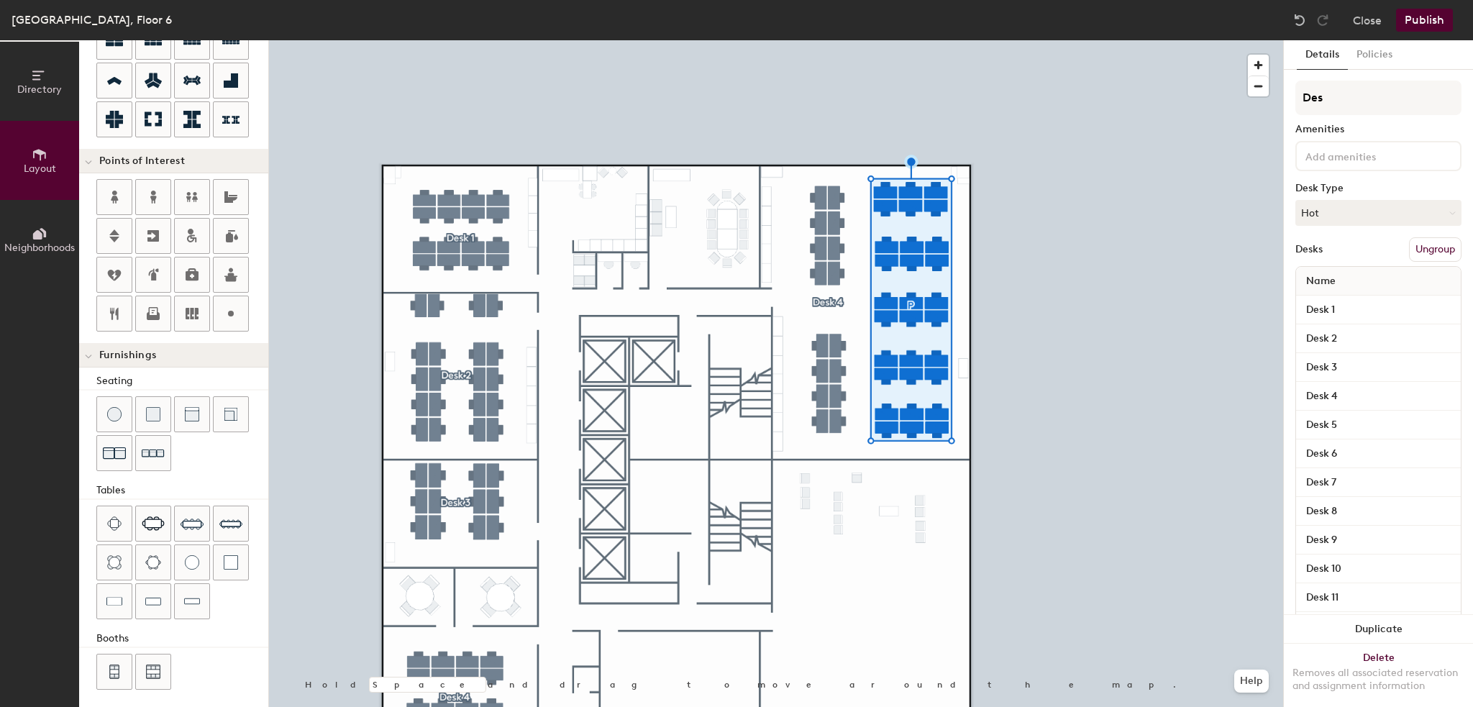
type input "140"
type input "Desk"
type input "140"
type input "Desk"
type input "140"
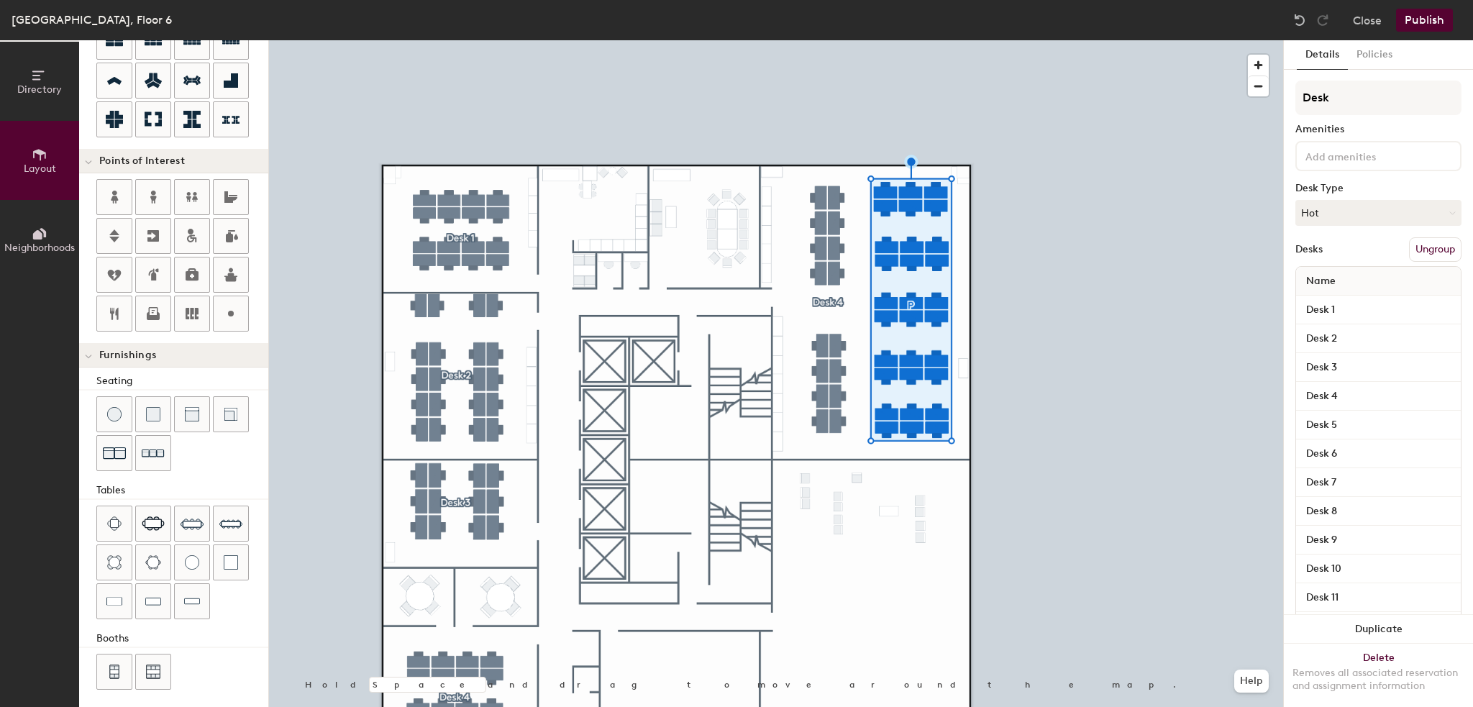
type input "Desk 5"
type input "140"
type input "Desk 5"
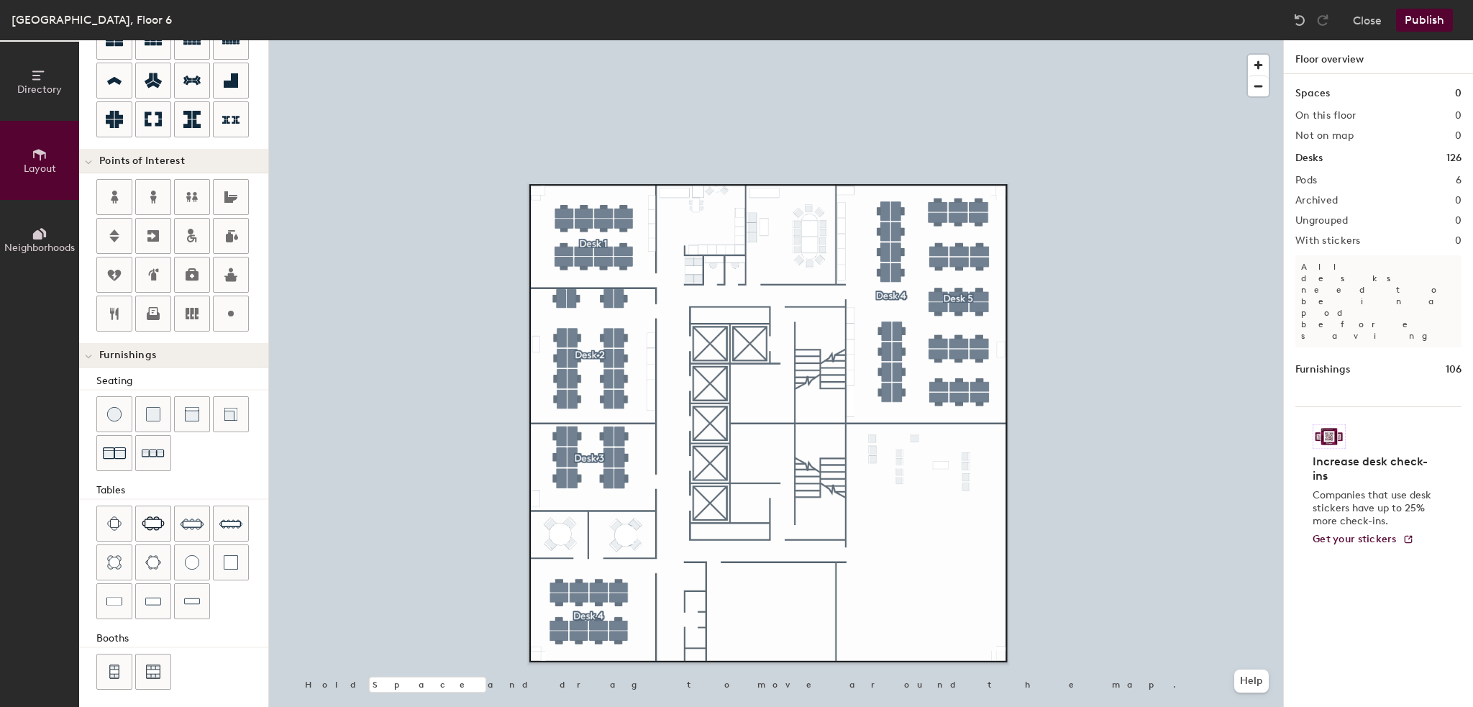
click at [1427, 22] on button "Publish" at bounding box center [1424, 20] width 57 height 23
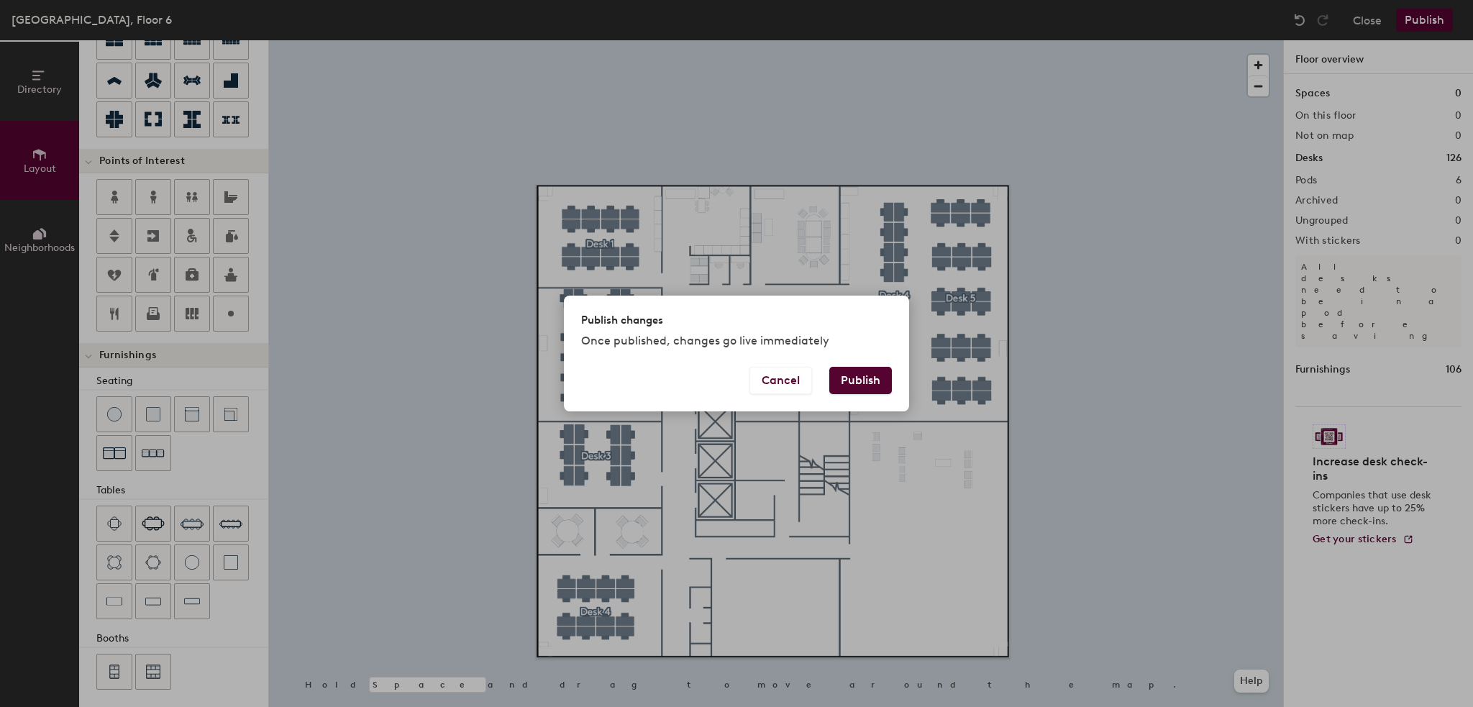
click at [845, 380] on button "Publish" at bounding box center [860, 380] width 63 height 27
type input "20"
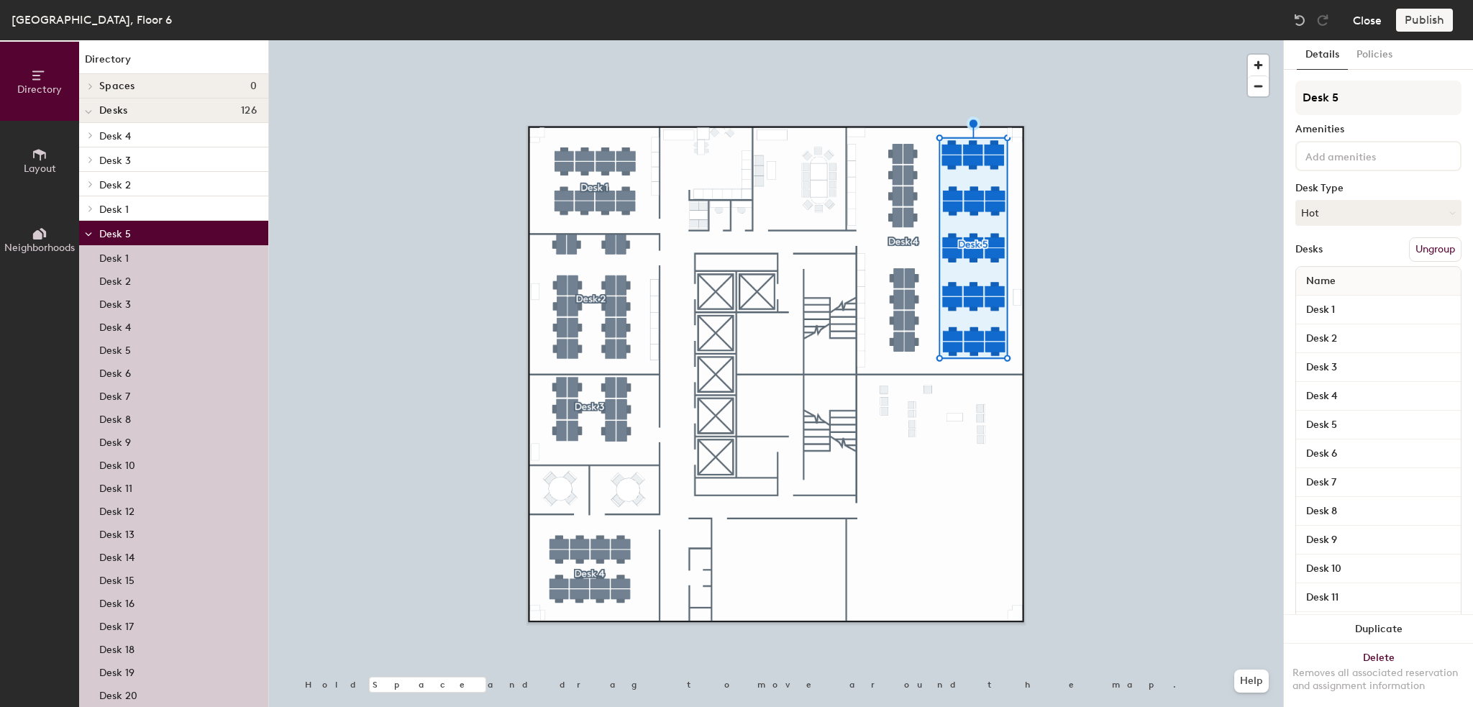
click at [1370, 20] on button "Close" at bounding box center [1367, 20] width 29 height 23
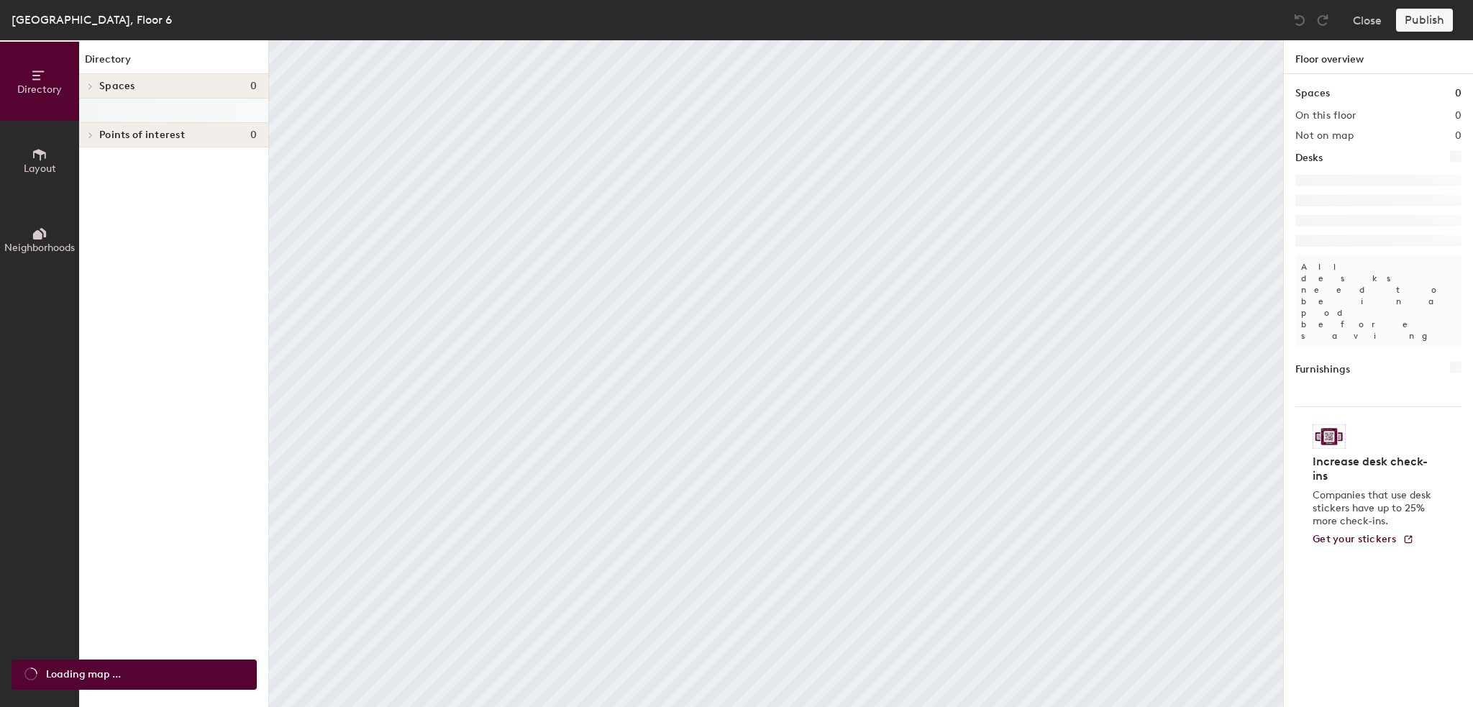
click at [47, 160] on button "Layout" at bounding box center [39, 160] width 79 height 79
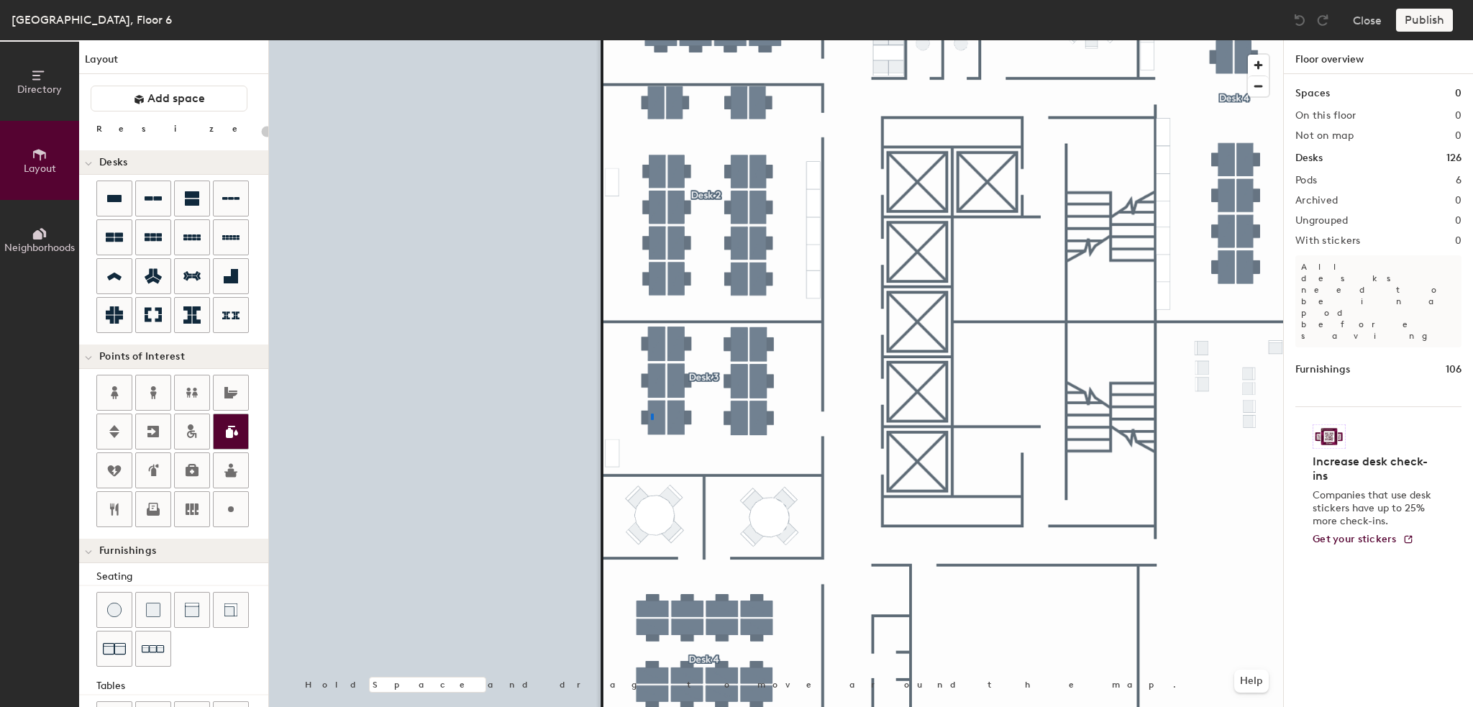
click at [651, 40] on div at bounding box center [776, 40] width 1014 height 0
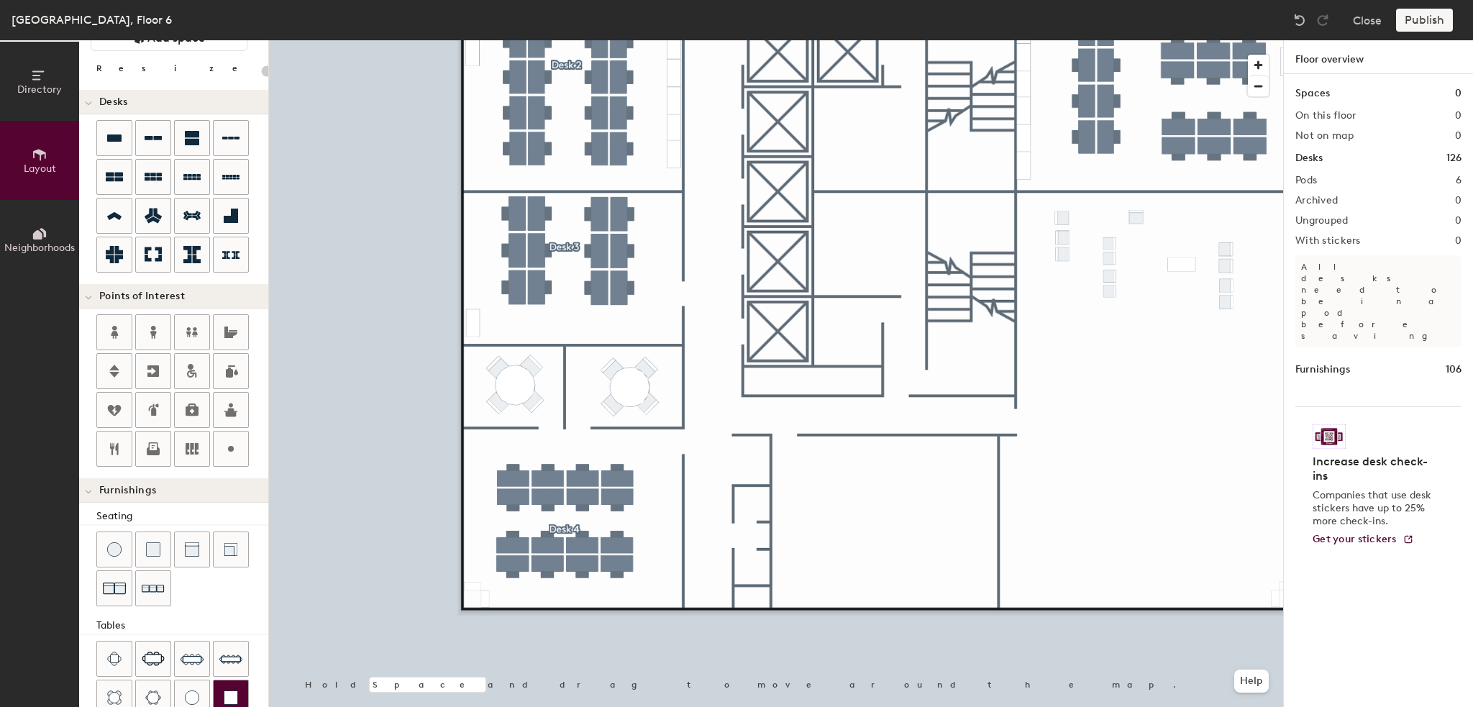
scroll to position [196, 0]
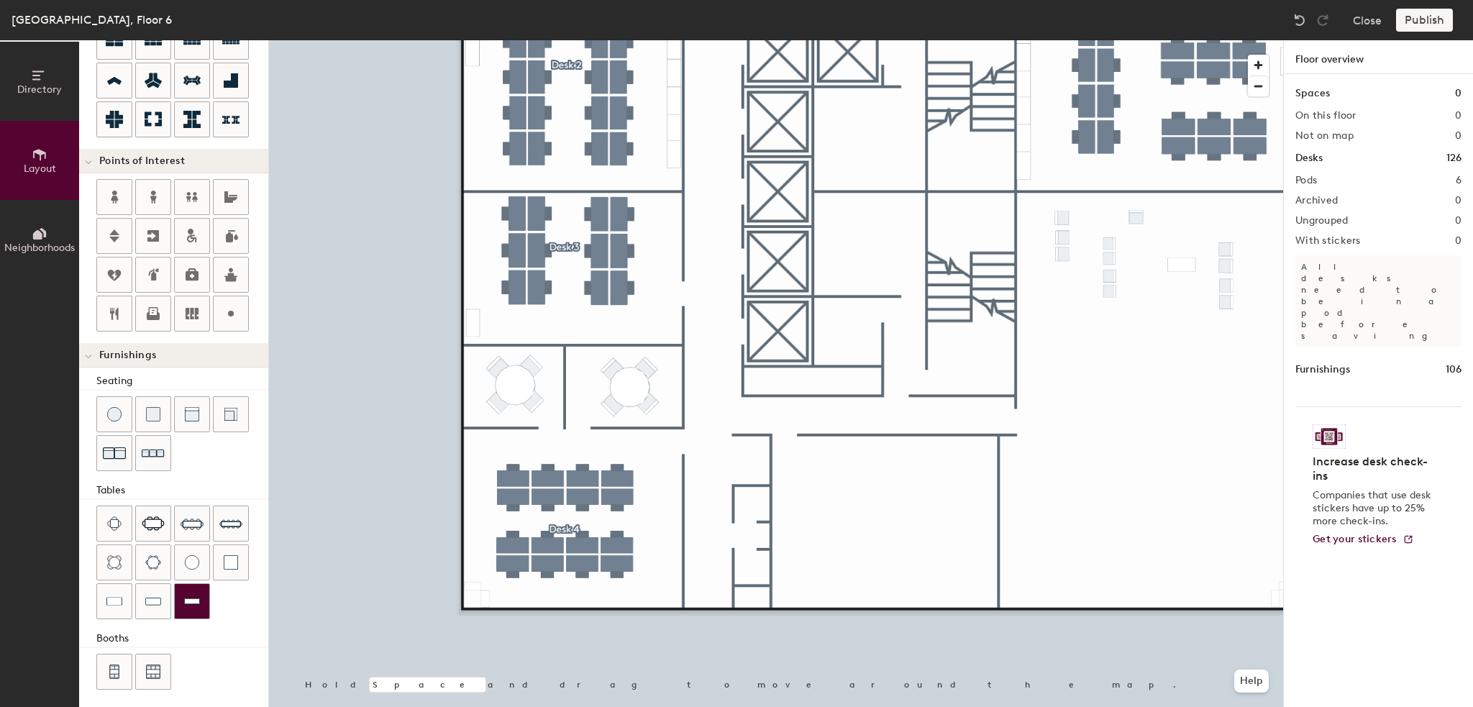
click at [199, 586] on div at bounding box center [192, 601] width 35 height 35
click at [199, 547] on div at bounding box center [192, 562] width 35 height 35
click at [193, 419] on div at bounding box center [192, 414] width 35 height 35
click at [156, 596] on img at bounding box center [153, 601] width 16 height 14
type input "40"
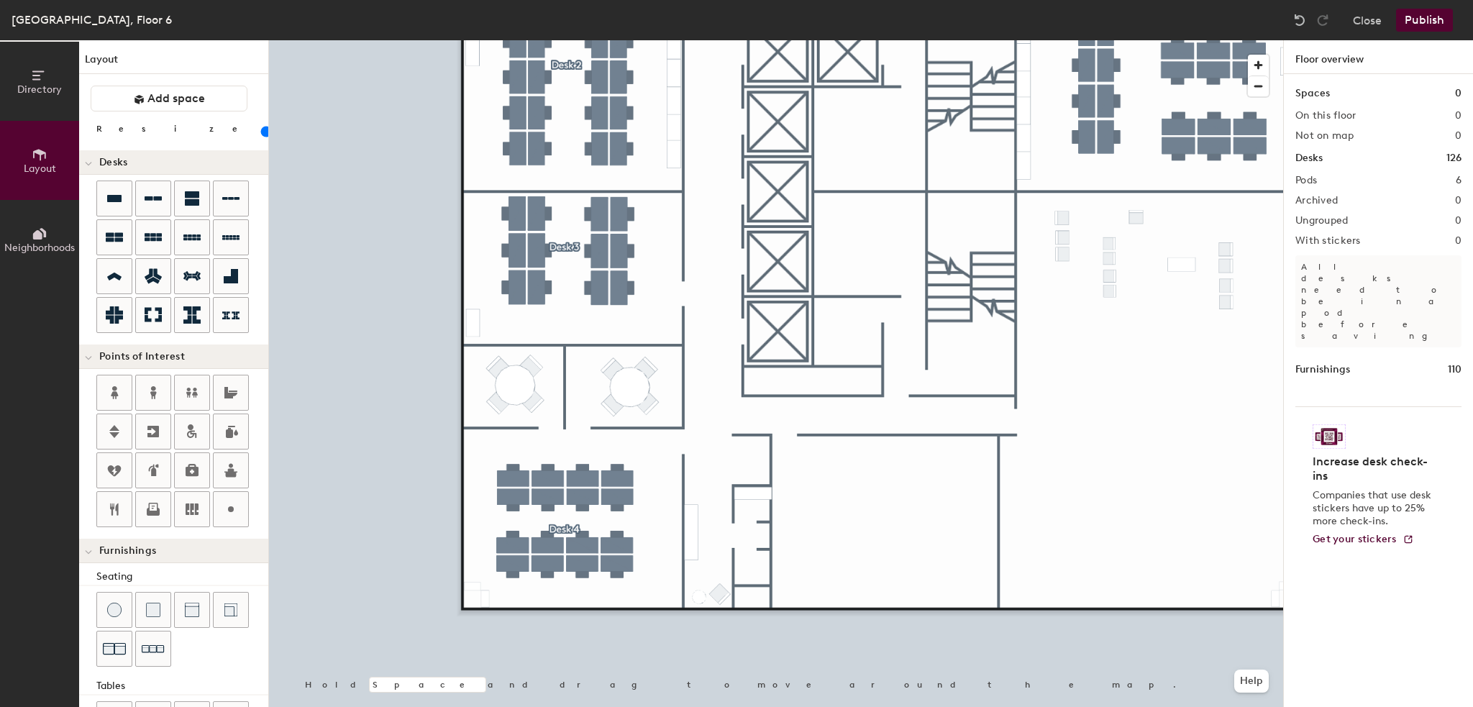
scroll to position [196, 0]
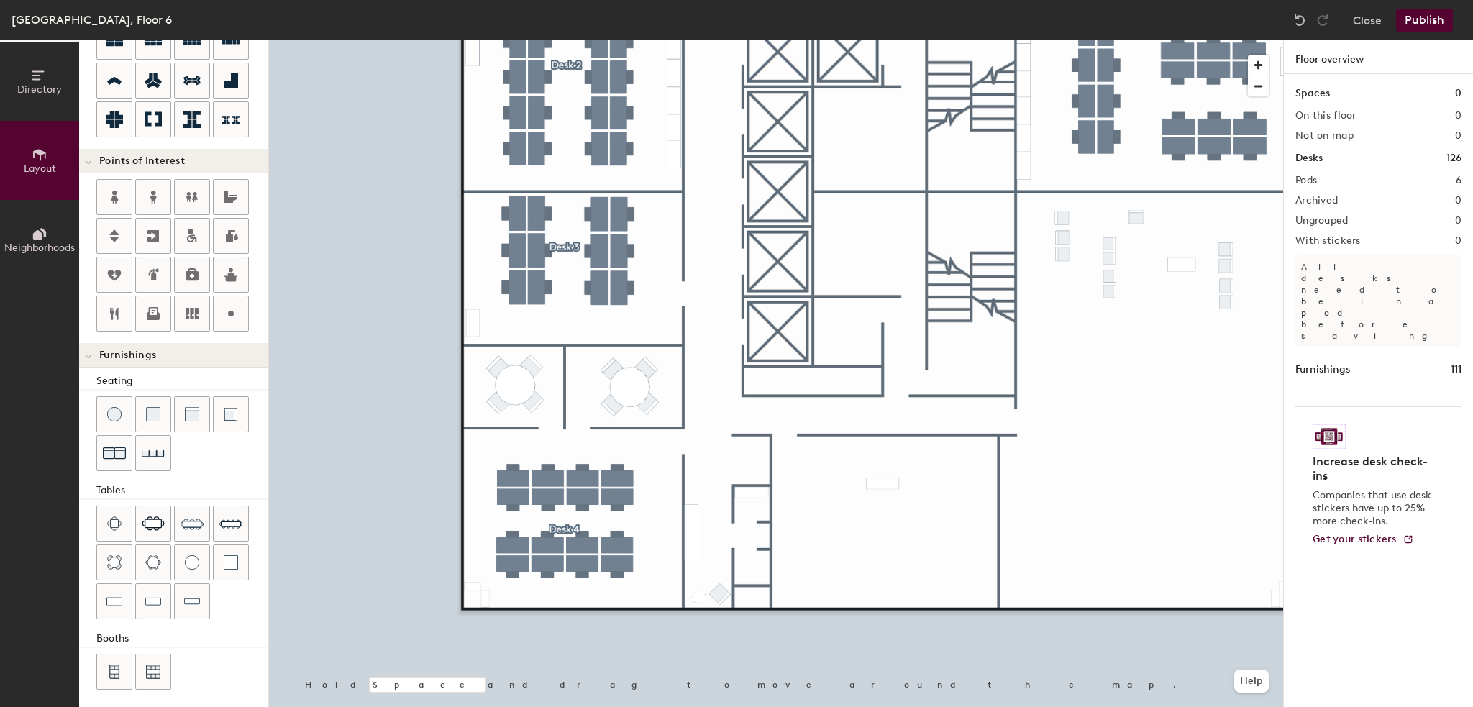
click at [750, 40] on div at bounding box center [776, 40] width 1014 height 0
click at [191, 411] on img at bounding box center [192, 414] width 14 height 14
click at [935, 40] on div at bounding box center [776, 40] width 1014 height 0
click at [1419, 20] on button "Publish" at bounding box center [1424, 20] width 57 height 23
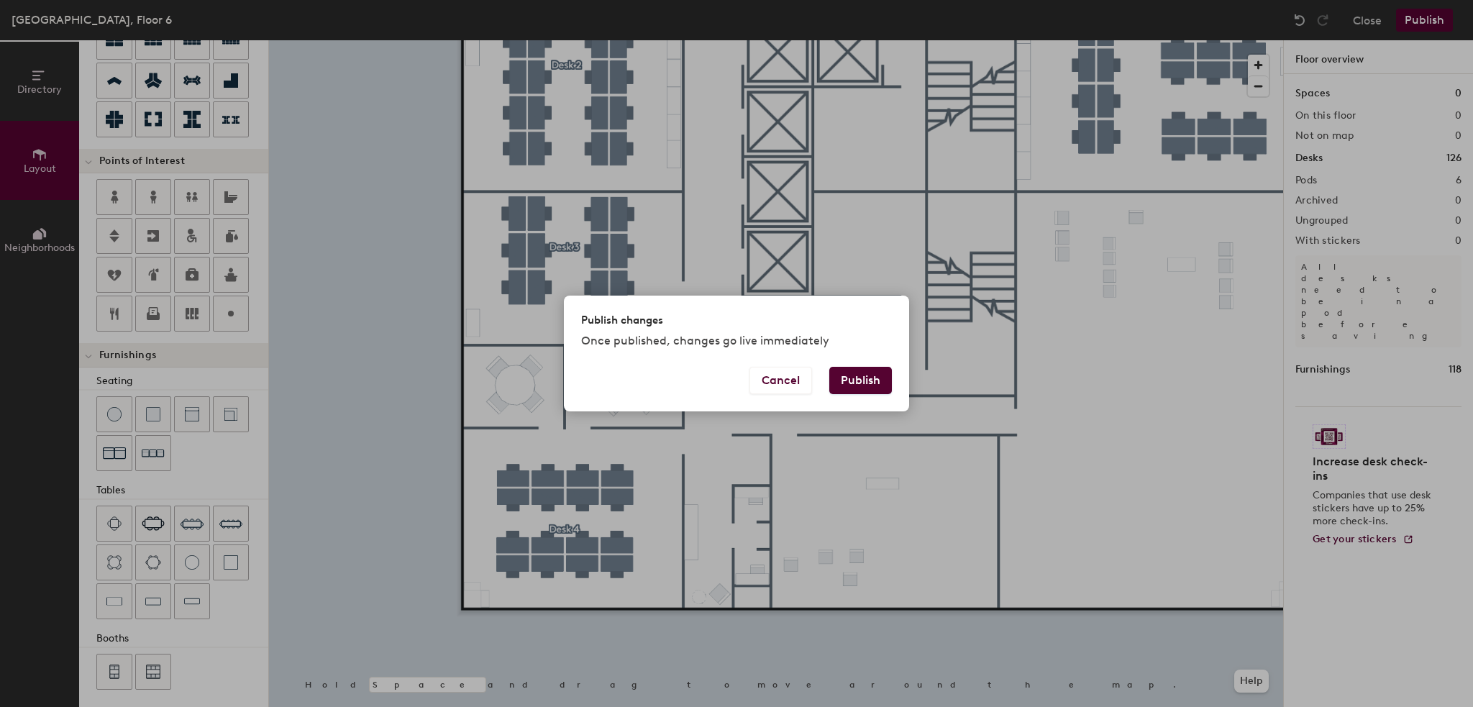
click at [857, 382] on button "Publish" at bounding box center [860, 380] width 63 height 27
type input "20"
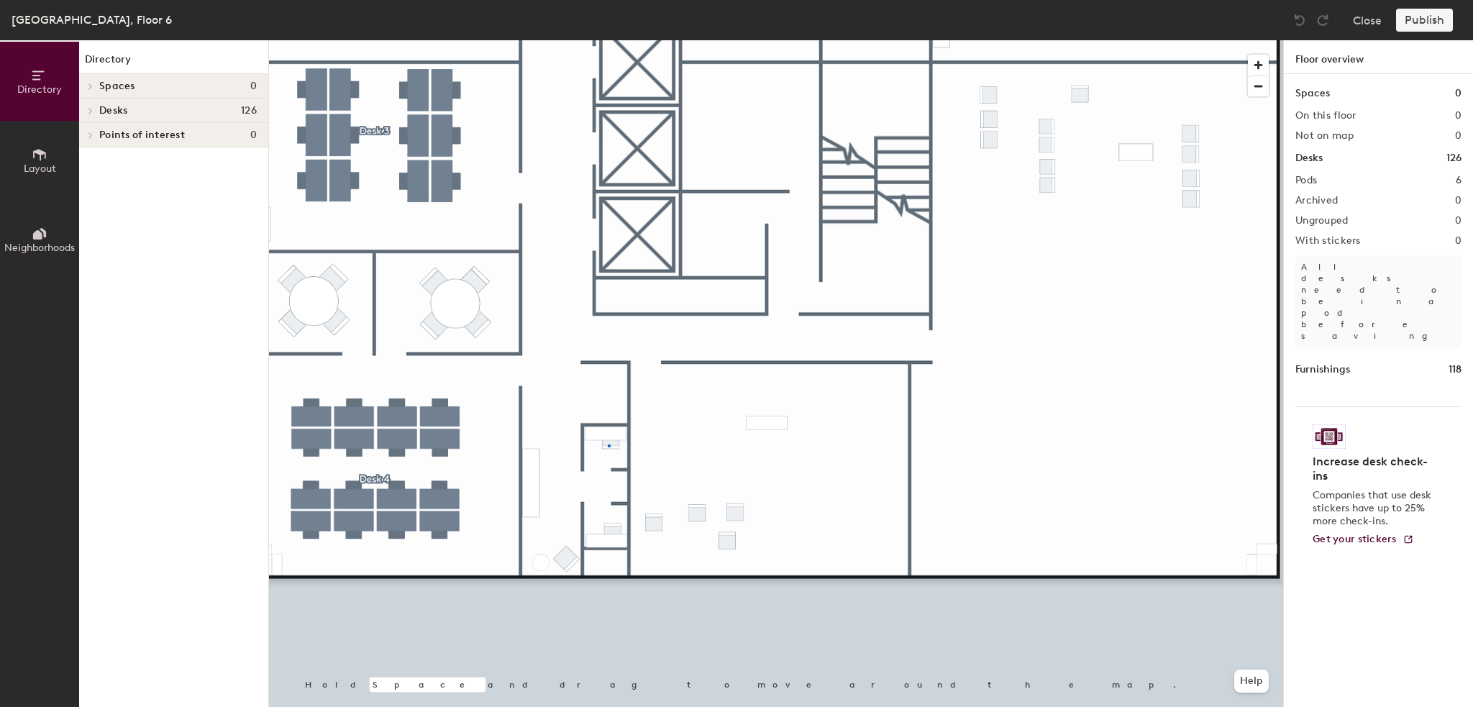
click at [609, 40] on div at bounding box center [776, 40] width 1014 height 0
click at [773, 515] on span "Delete" at bounding box center [772, 520] width 50 height 24
click at [735, 544] on span "Delete" at bounding box center [736, 549] width 50 height 24
click at [701, 555] on span "Delete" at bounding box center [698, 550] width 50 height 24
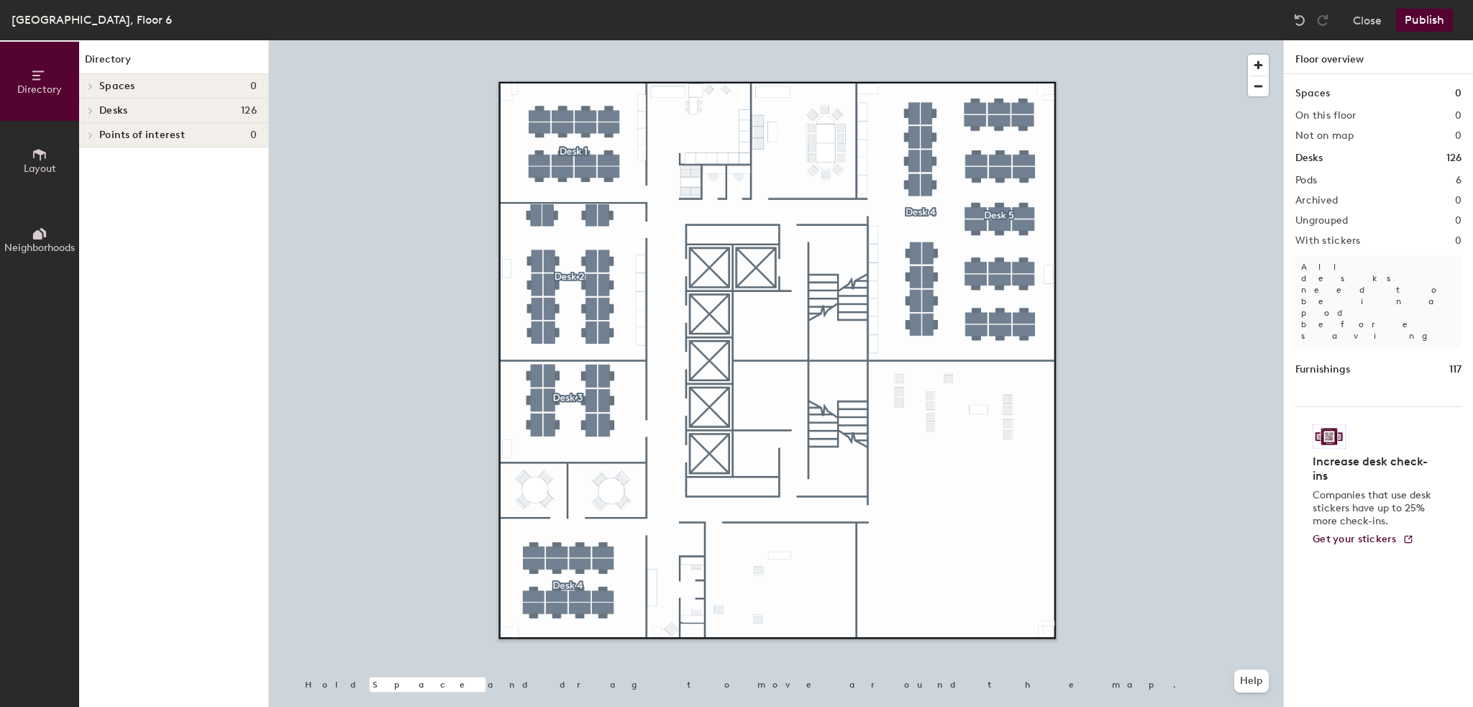
click at [1416, 22] on button "Publish" at bounding box center [1424, 20] width 57 height 23
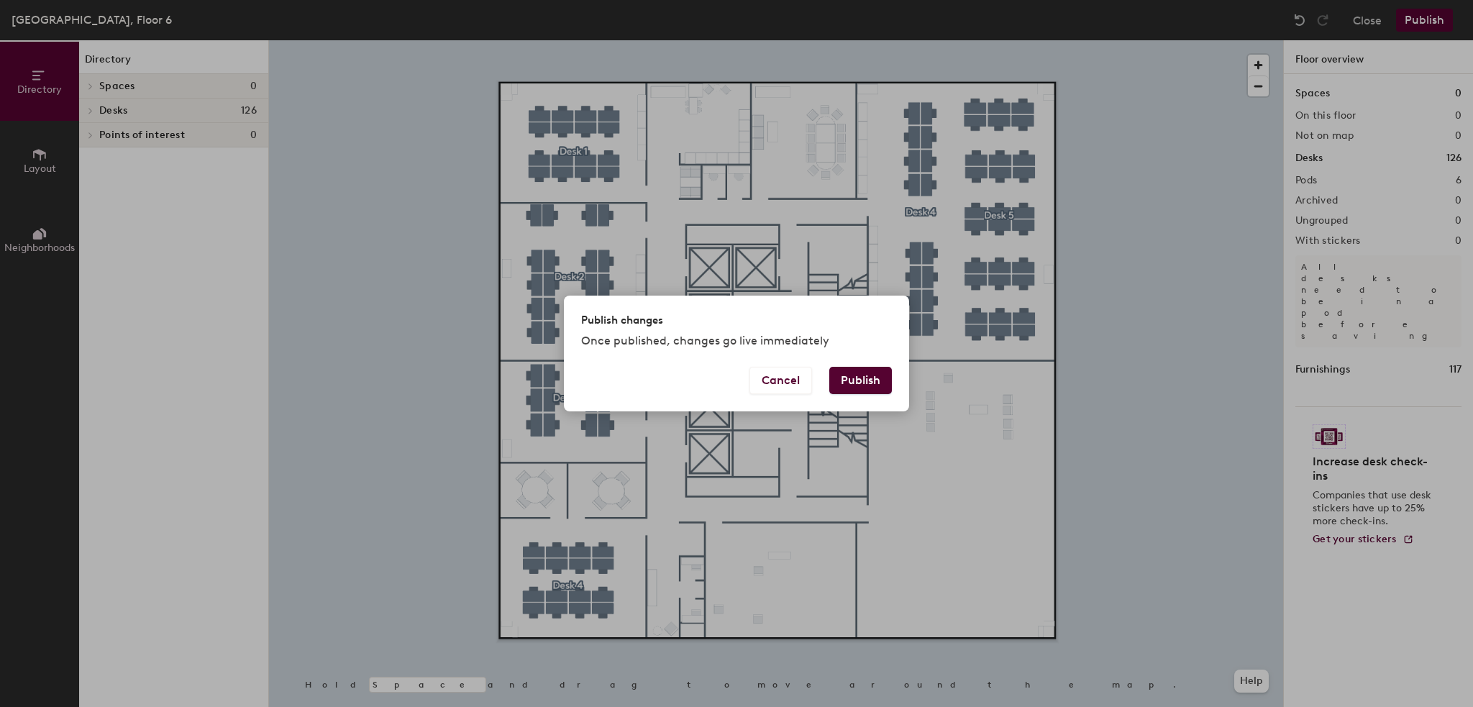
click at [865, 389] on button "Publish" at bounding box center [860, 380] width 63 height 27
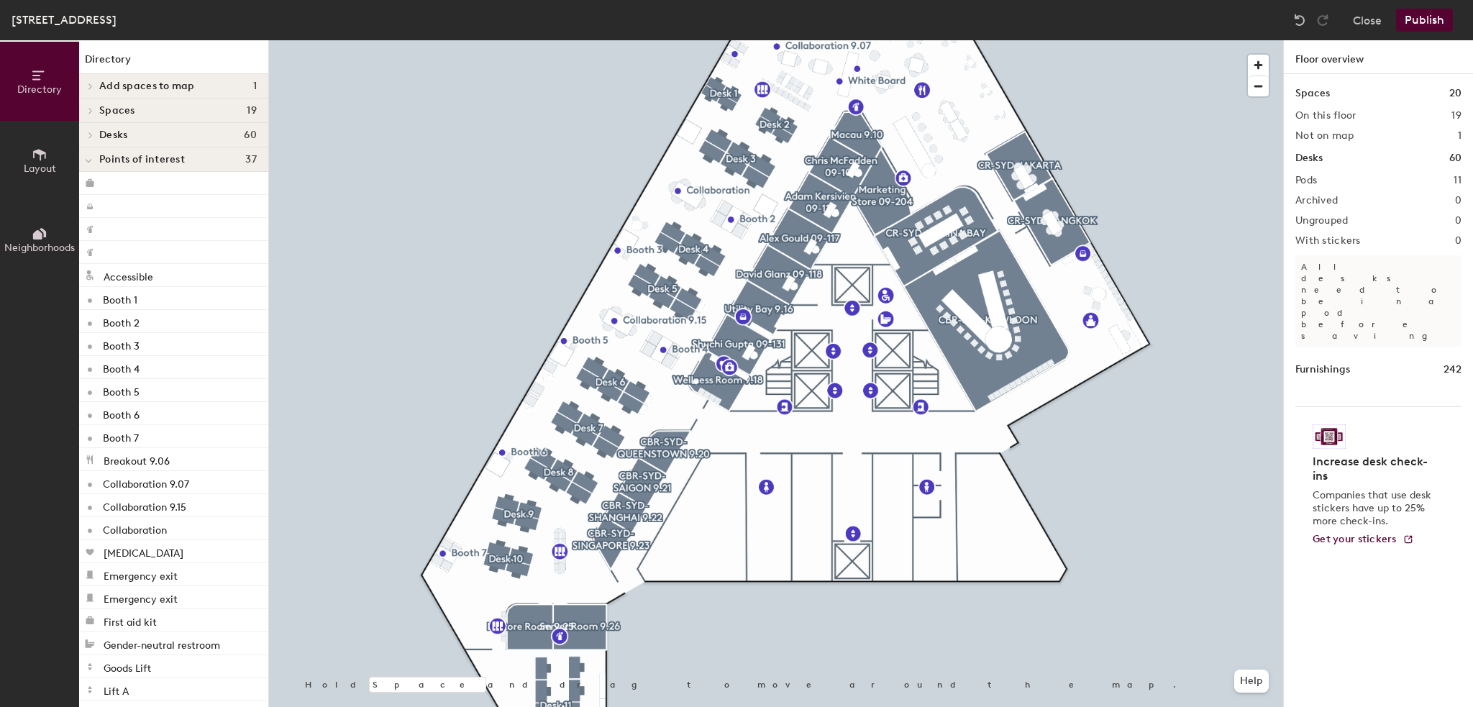
click at [1421, 18] on button "Publish" at bounding box center [1424, 20] width 57 height 23
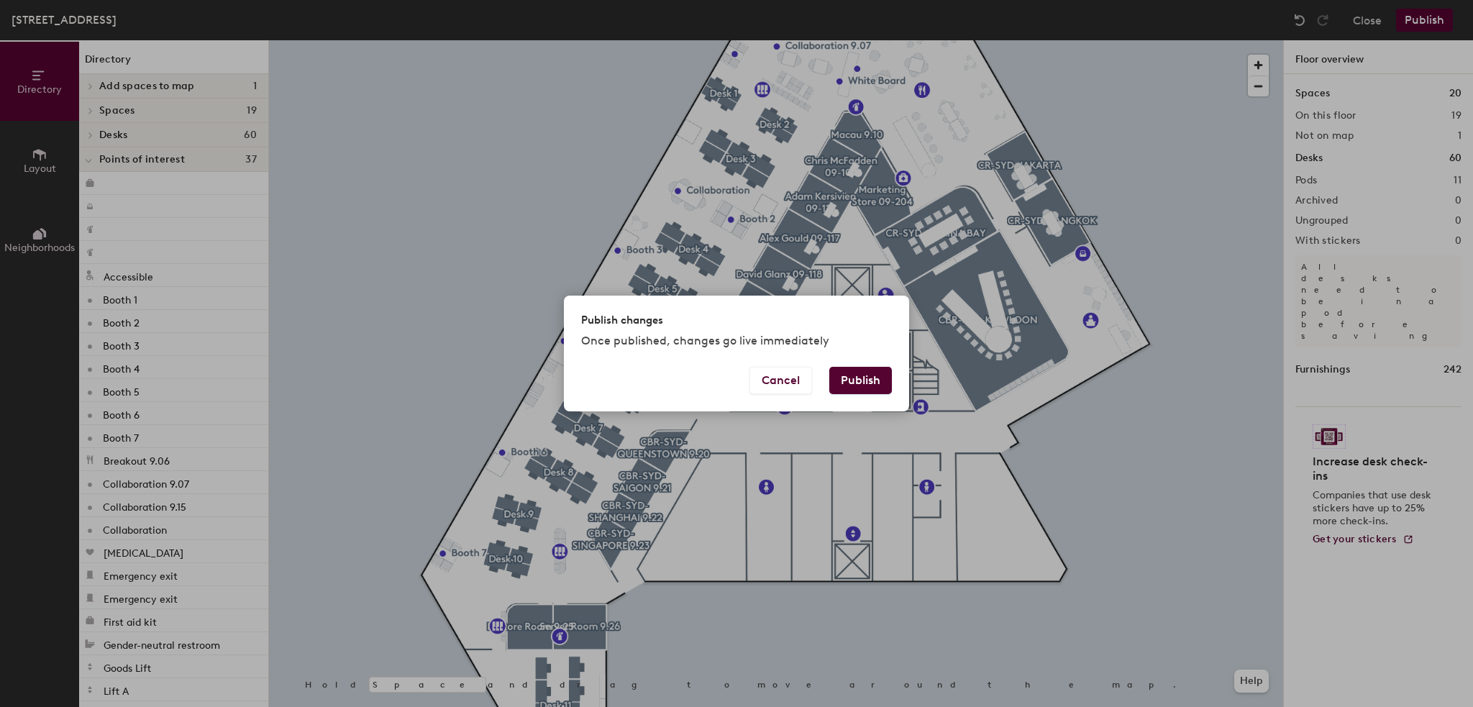
click at [863, 386] on button "Publish" at bounding box center [860, 380] width 63 height 27
